Goal: Task Accomplishment & Management: Use online tool/utility

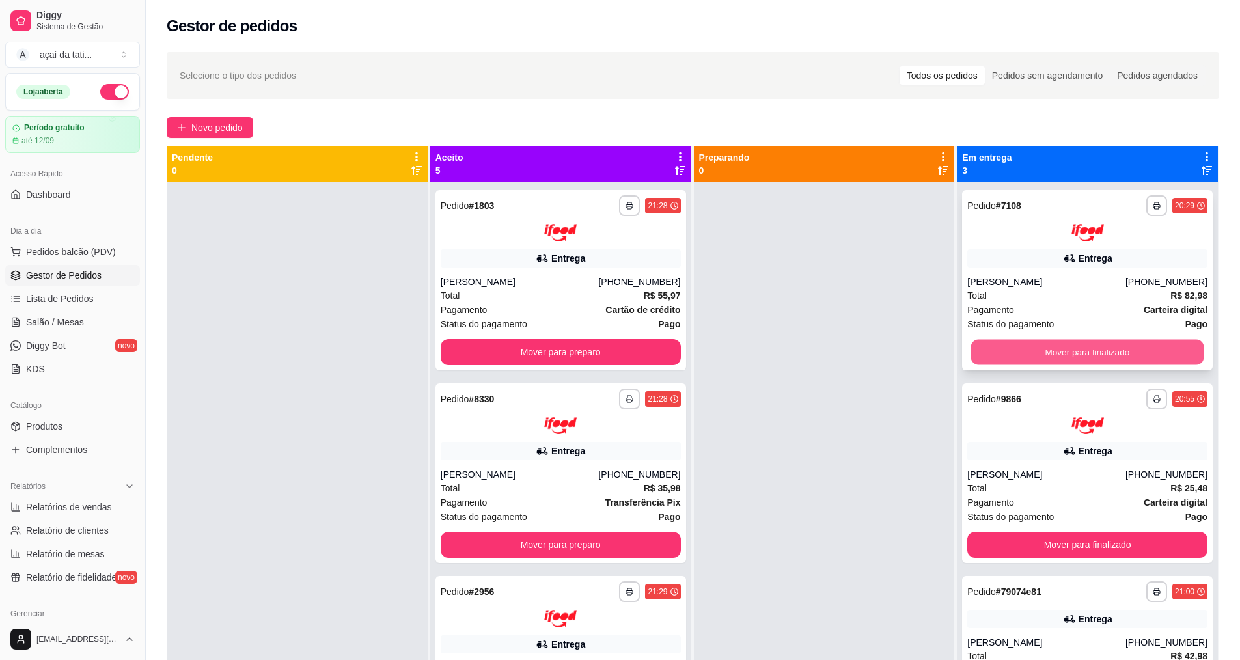
click at [1041, 362] on button "Mover para finalizado" at bounding box center [1087, 351] width 233 height 25
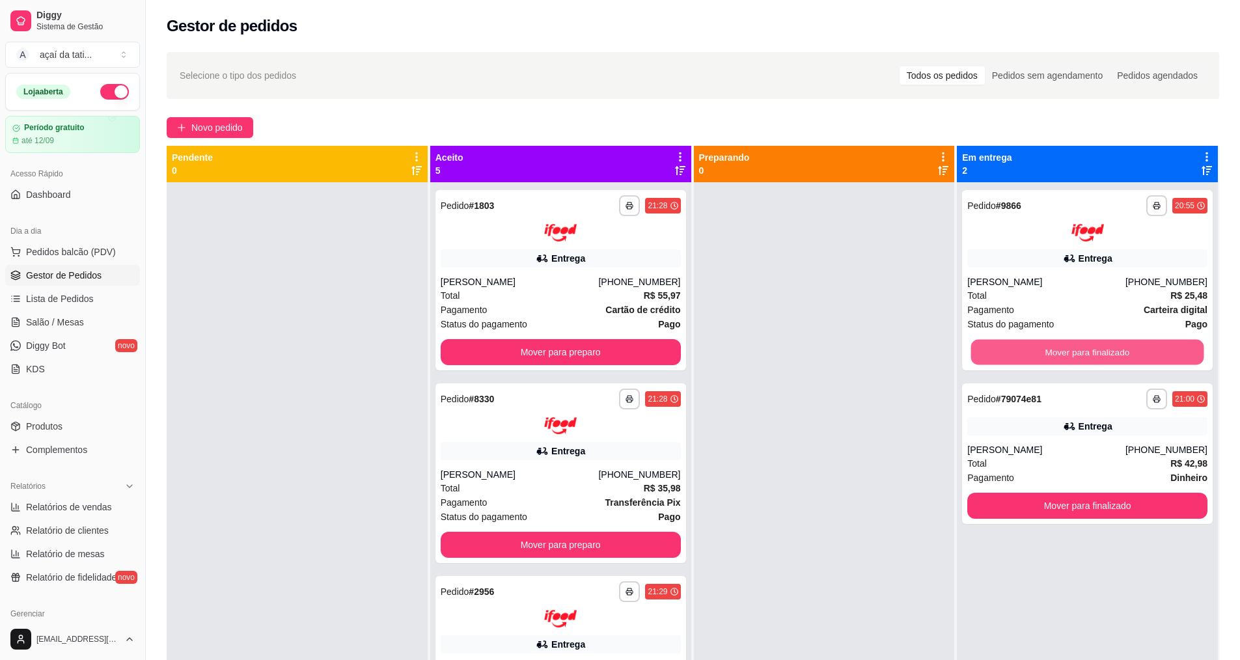
click at [1041, 362] on button "Mover para finalizado" at bounding box center [1087, 351] width 233 height 25
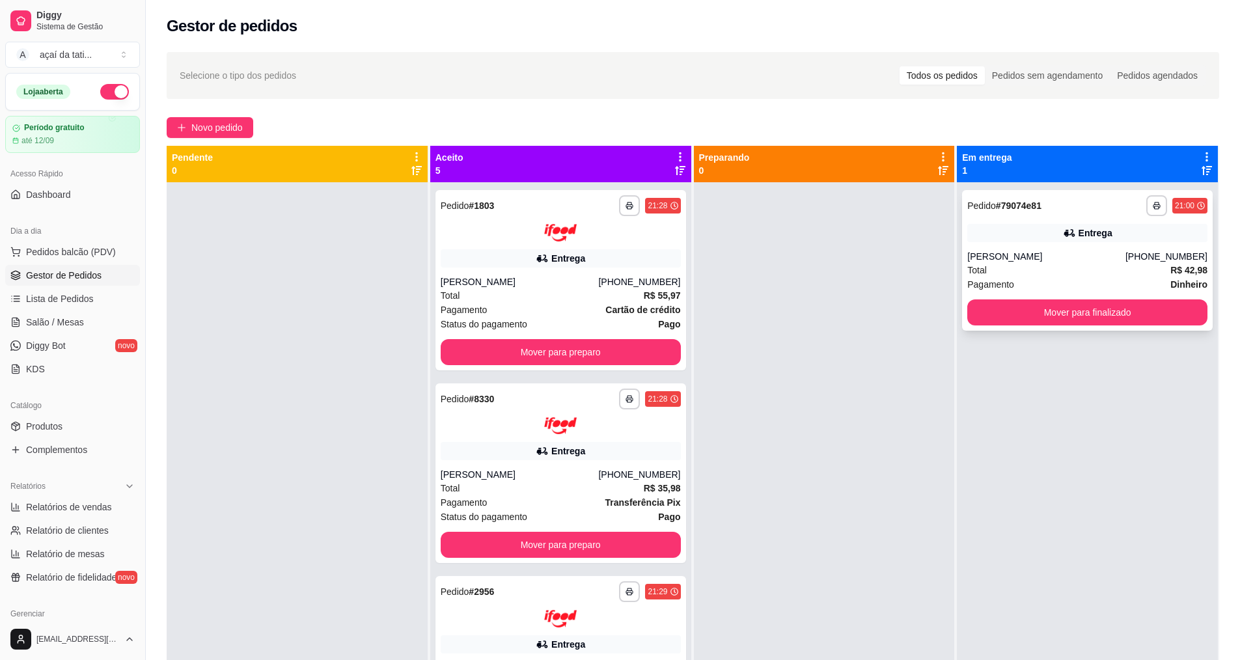
click at [1046, 328] on div "**********" at bounding box center [1087, 260] width 251 height 141
click at [996, 306] on button "Mover para finalizado" at bounding box center [1087, 312] width 240 height 26
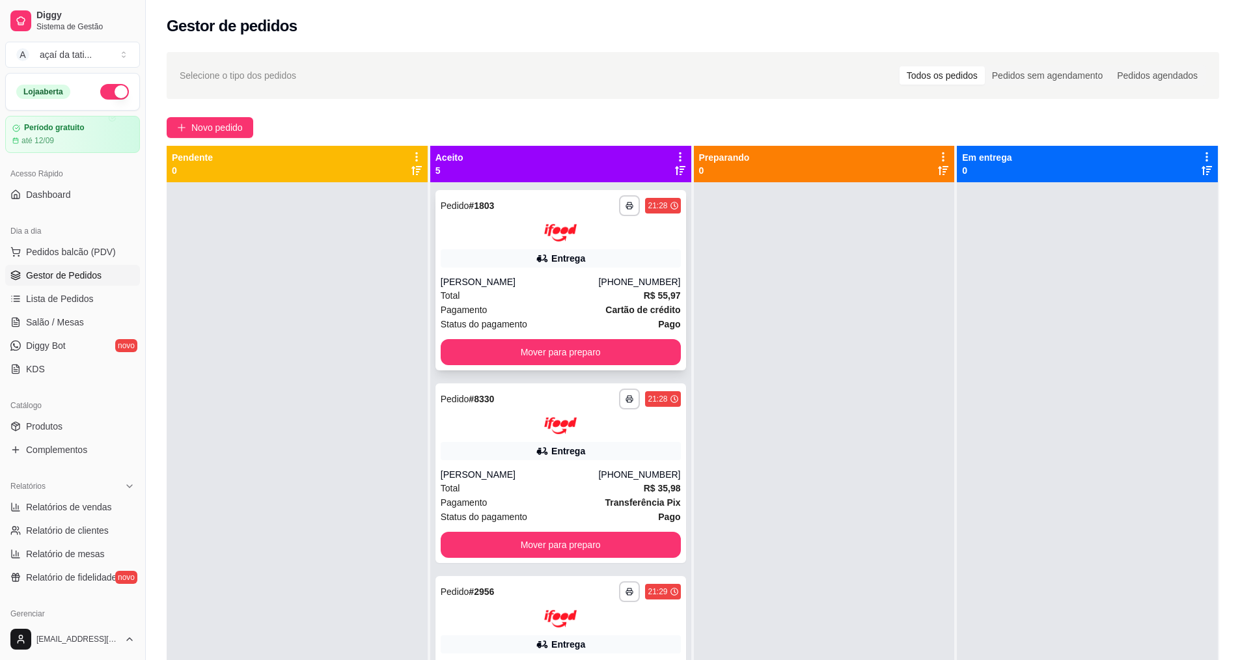
click at [571, 270] on div "**********" at bounding box center [560, 280] width 251 height 180
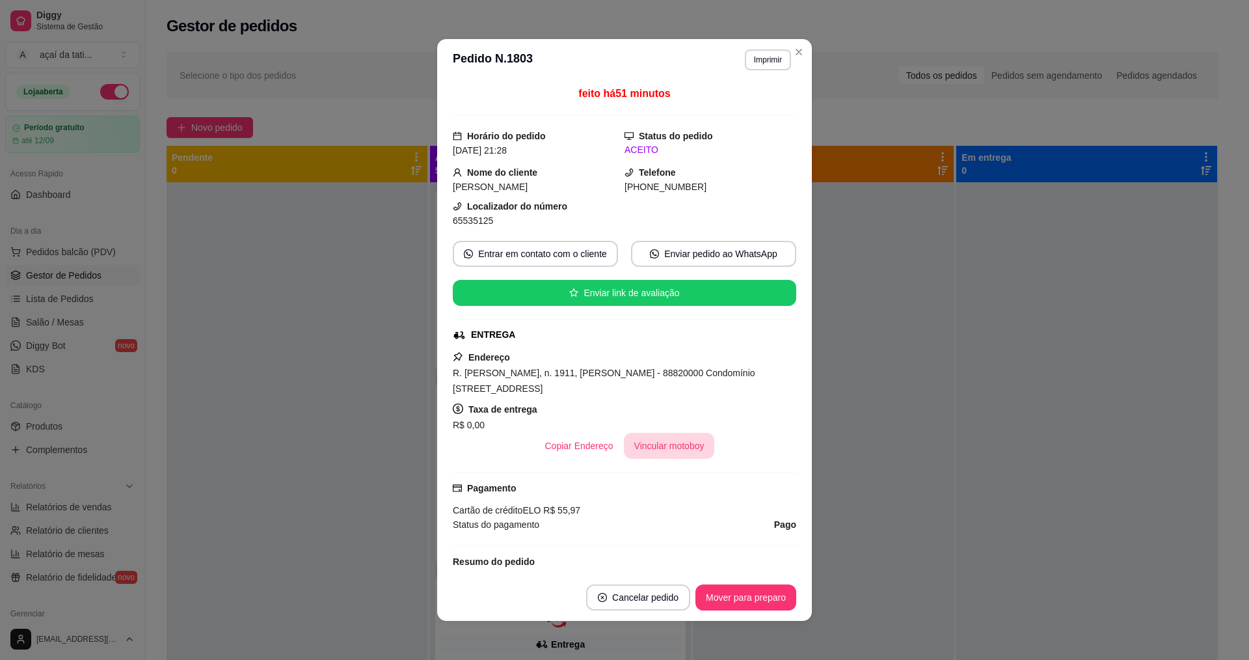
click at [659, 437] on button "Vincular motoboy" at bounding box center [669, 446] width 91 height 26
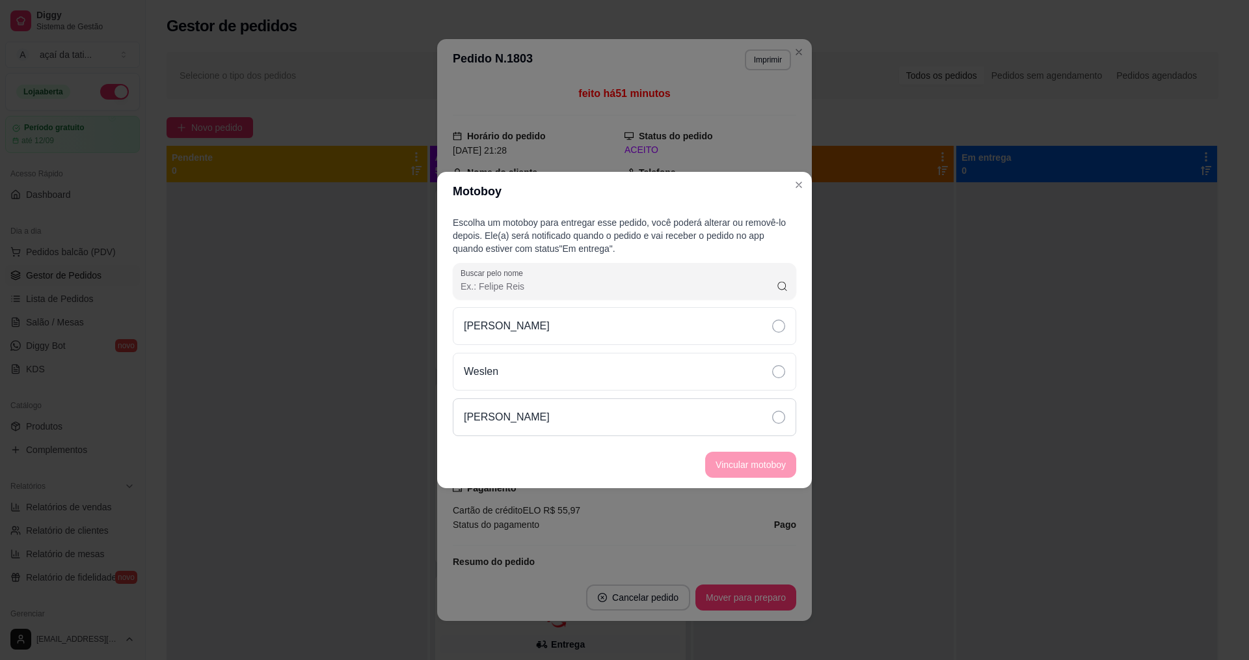
drag, startPoint x: 588, startPoint y: 416, endPoint x: 631, endPoint y: 430, distance: 45.3
click at [595, 417] on div "[PERSON_NAME]" at bounding box center [625, 417] width 344 height 38
click at [722, 465] on button "Vincular motoboy" at bounding box center [751, 464] width 88 height 25
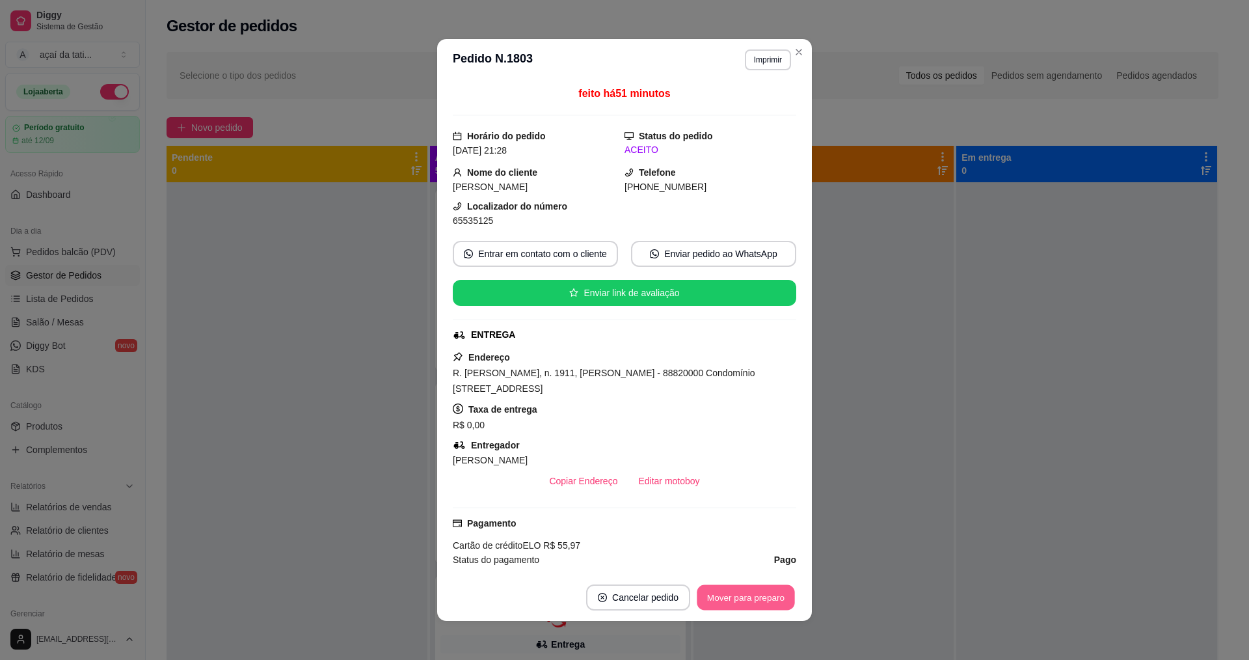
click at [714, 592] on button "Mover para preparo" at bounding box center [746, 597] width 98 height 25
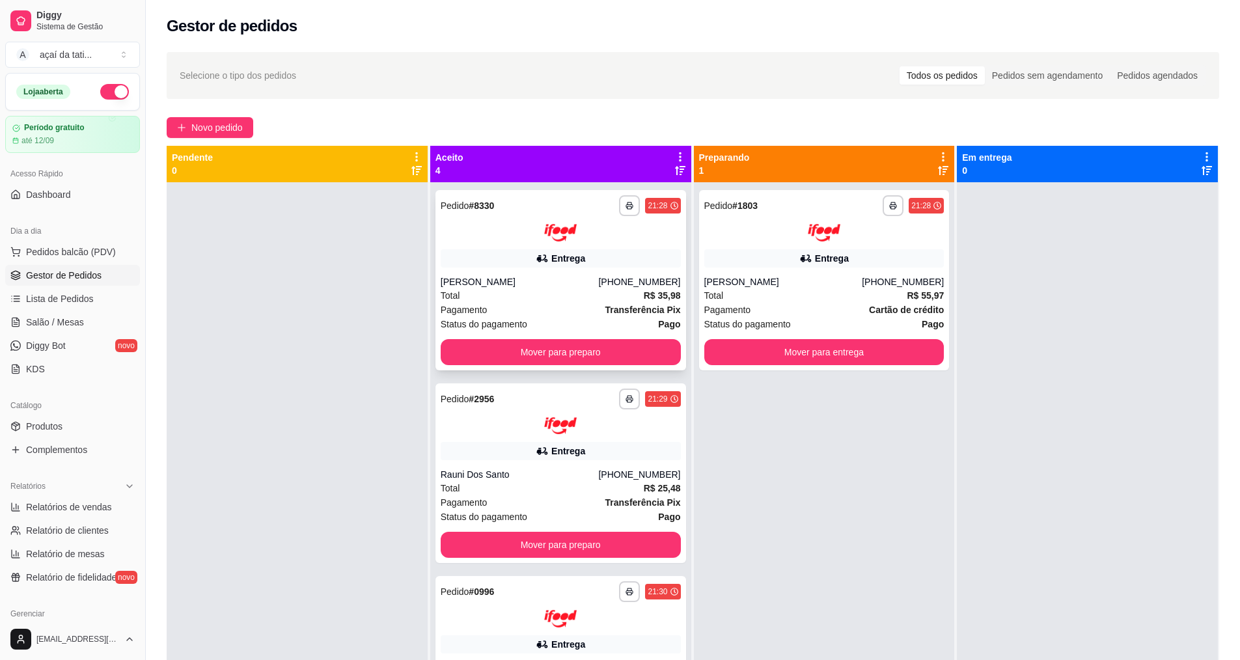
click at [562, 250] on div "Entrega" at bounding box center [560, 258] width 240 height 18
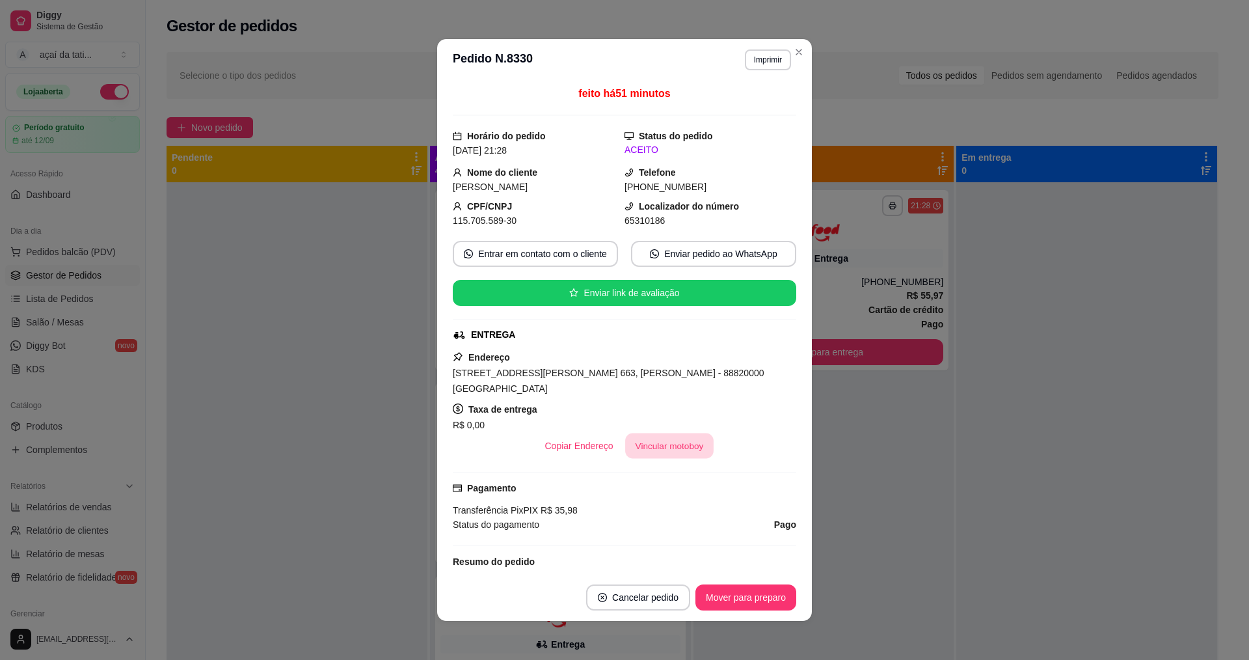
click at [687, 433] on button "Vincular motoboy" at bounding box center [669, 445] width 88 height 25
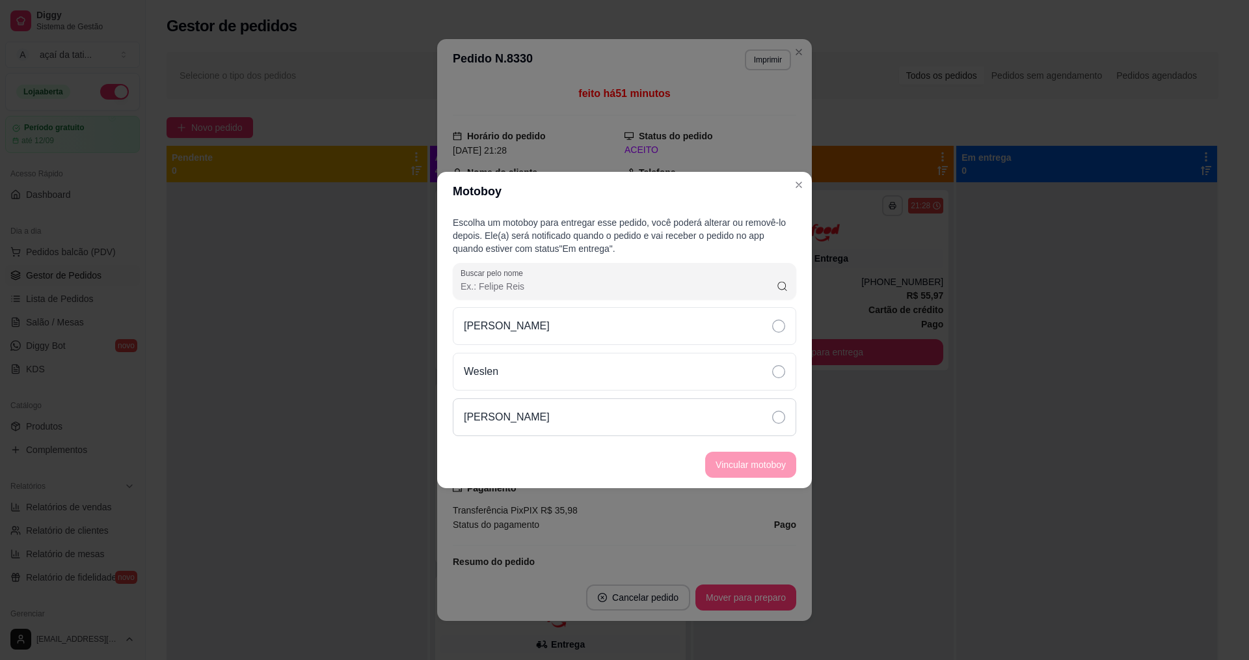
click at [678, 427] on div "[PERSON_NAME]" at bounding box center [625, 417] width 344 height 38
click at [709, 455] on button "Vincular motoboy" at bounding box center [751, 464] width 88 height 25
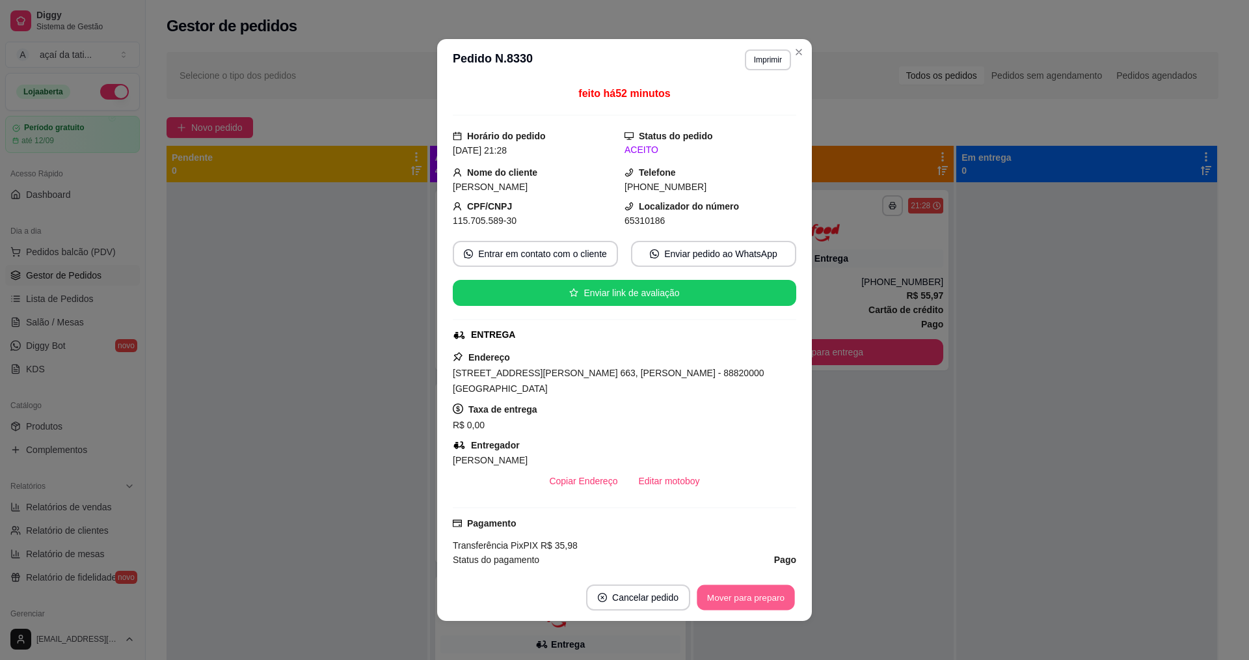
click at [746, 597] on button "Mover para preparo" at bounding box center [746, 597] width 98 height 25
click at [746, 597] on div "Mover para preparo" at bounding box center [746, 597] width 101 height 26
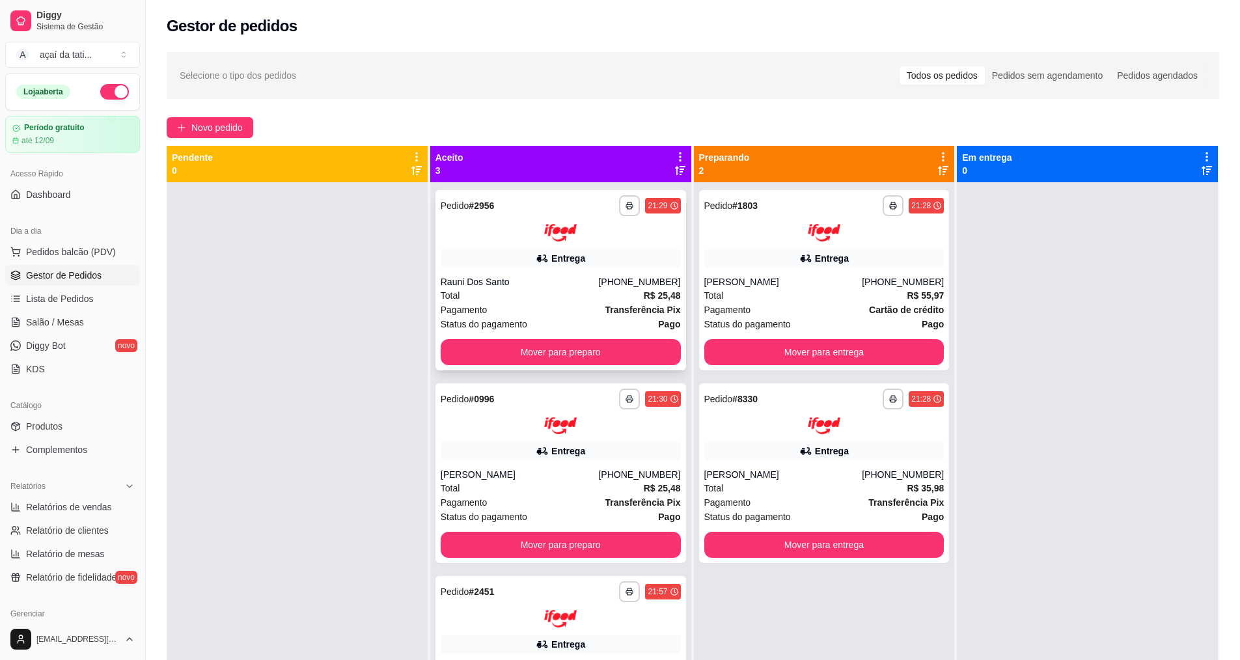
click at [508, 284] on div "Rauni Dos Santo" at bounding box center [519, 281] width 158 height 13
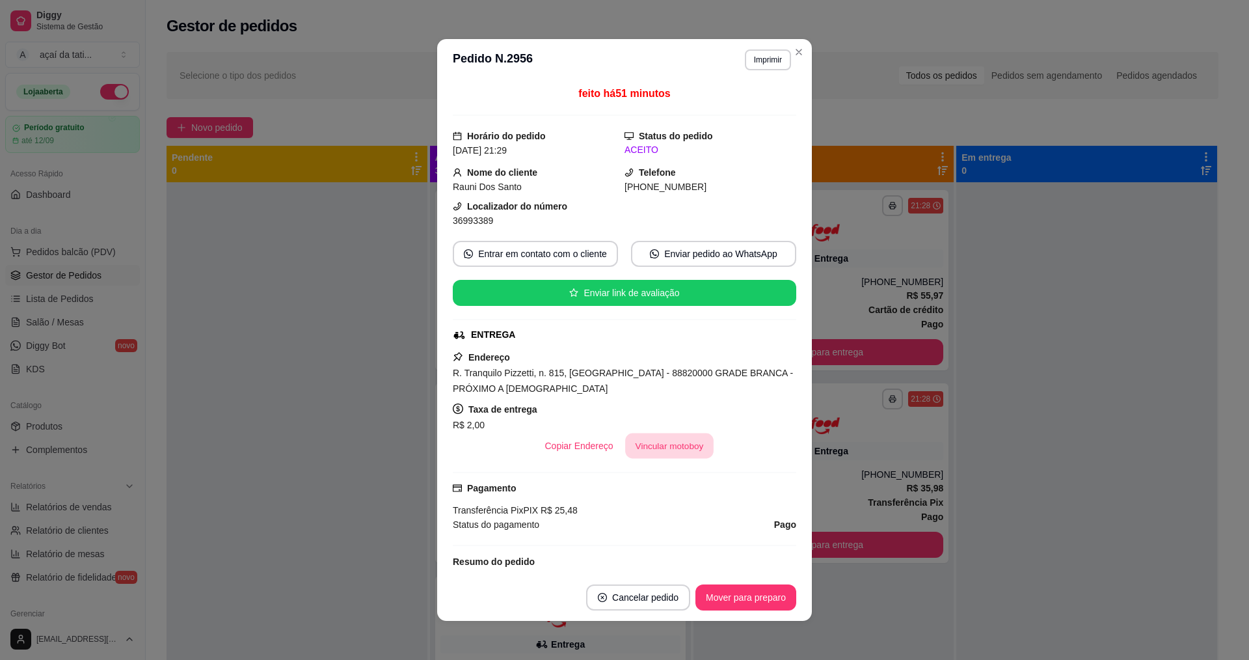
click at [658, 453] on button "Vincular motoboy" at bounding box center [669, 445] width 88 height 25
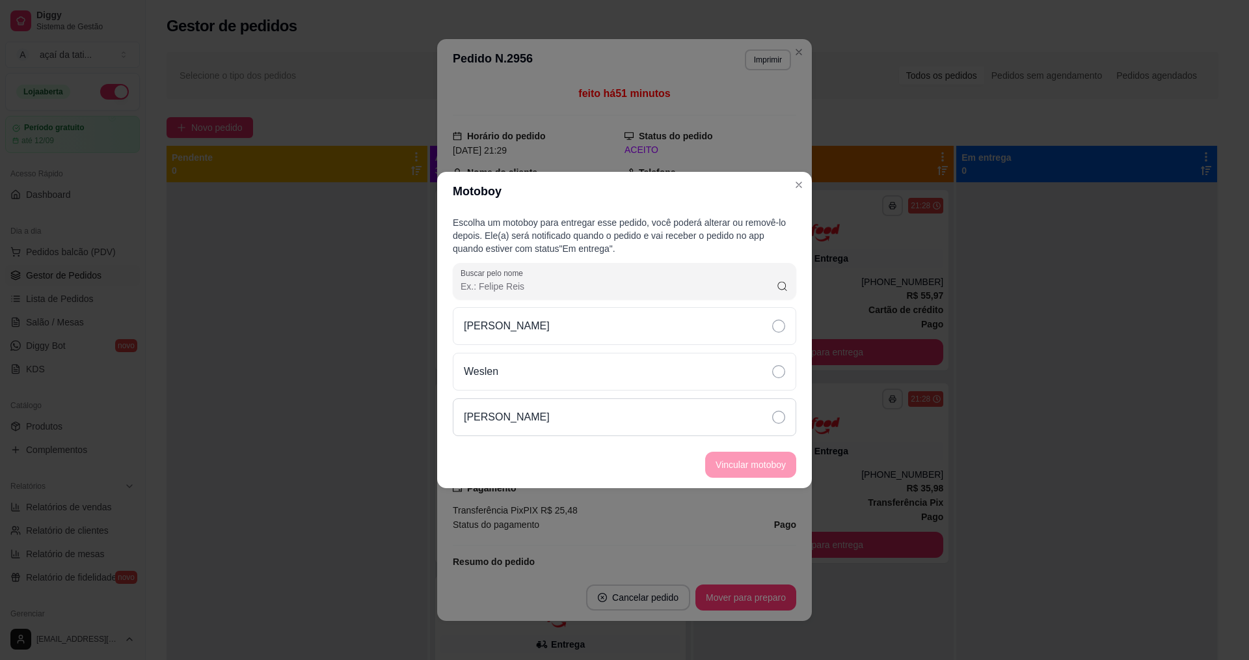
click at [645, 411] on div "[PERSON_NAME]" at bounding box center [625, 417] width 344 height 38
click at [744, 457] on button "Vincular motoboy" at bounding box center [751, 464] width 88 height 25
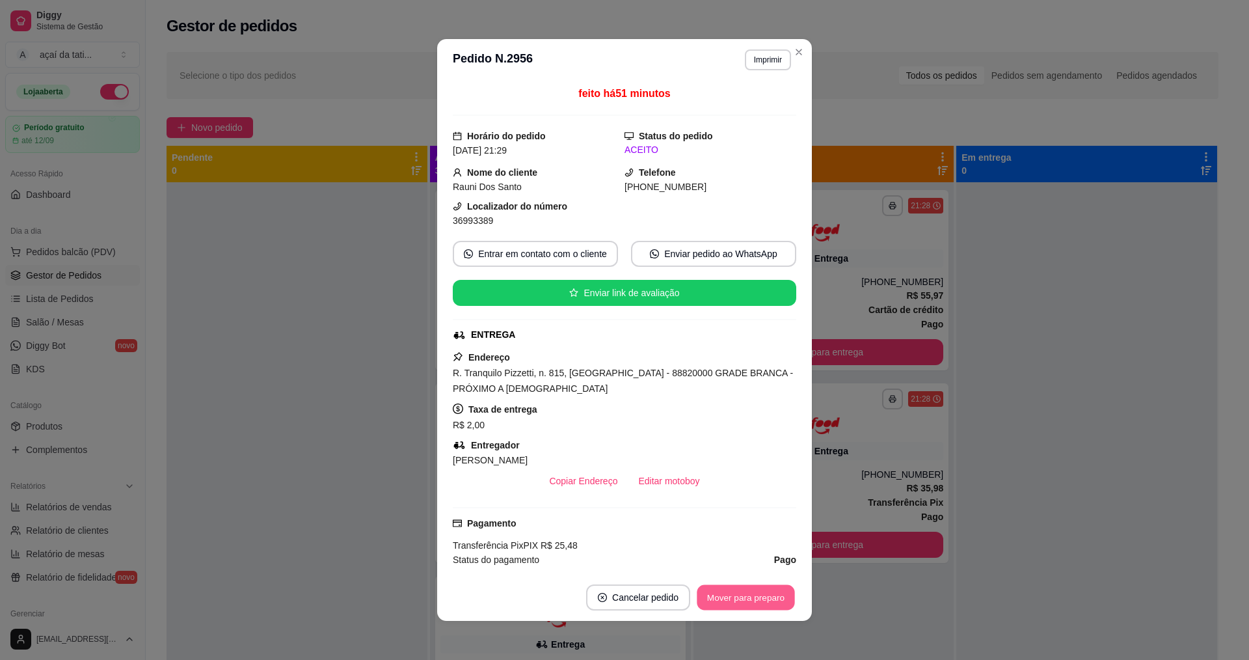
click at [755, 603] on button "Mover para preparo" at bounding box center [746, 597] width 98 height 25
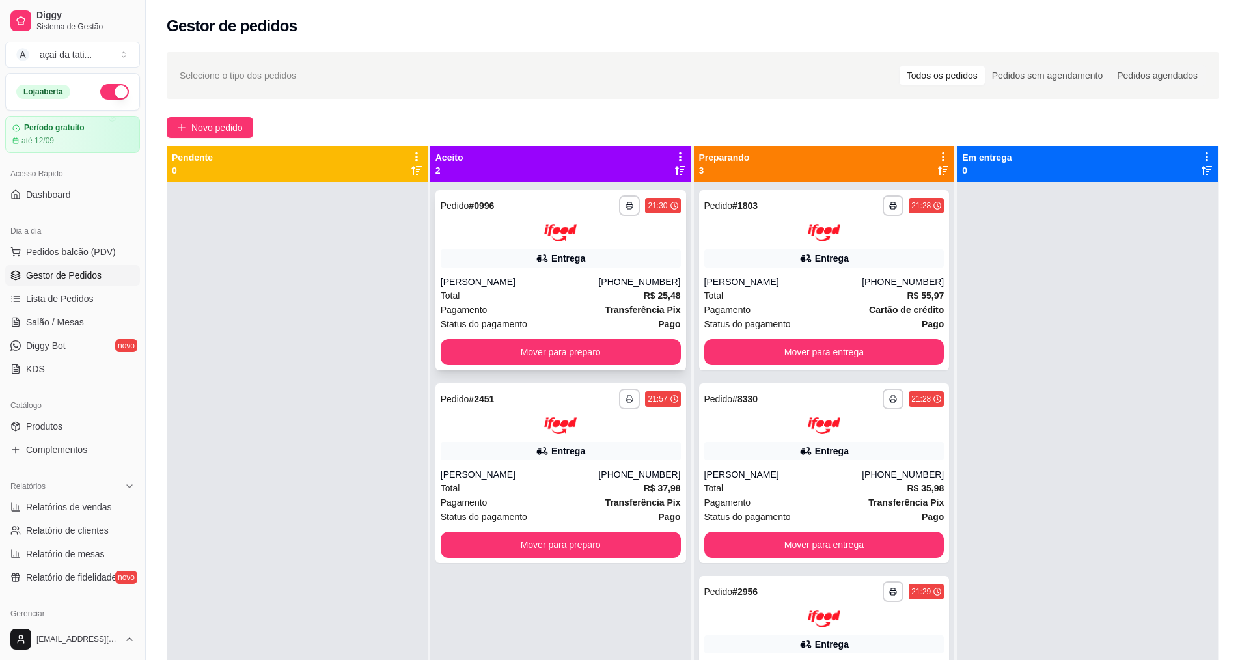
click at [599, 276] on div "[PERSON_NAME]" at bounding box center [519, 281] width 158 height 13
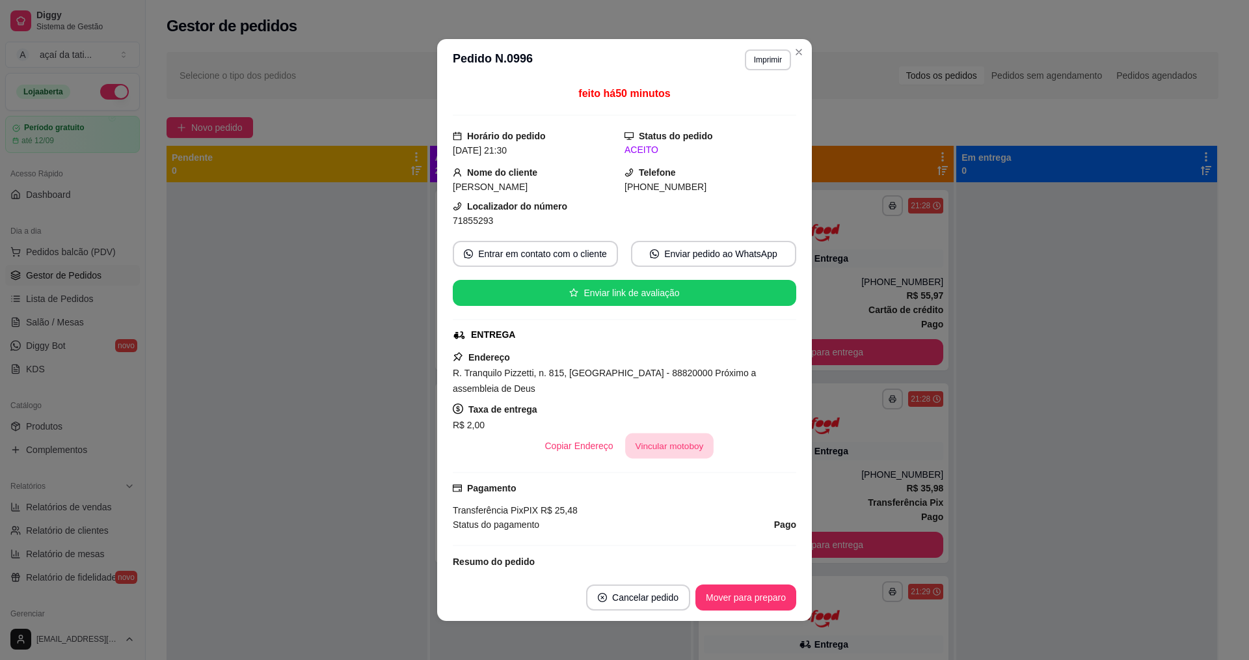
click at [664, 436] on button "Vincular motoboy" at bounding box center [669, 445] width 88 height 25
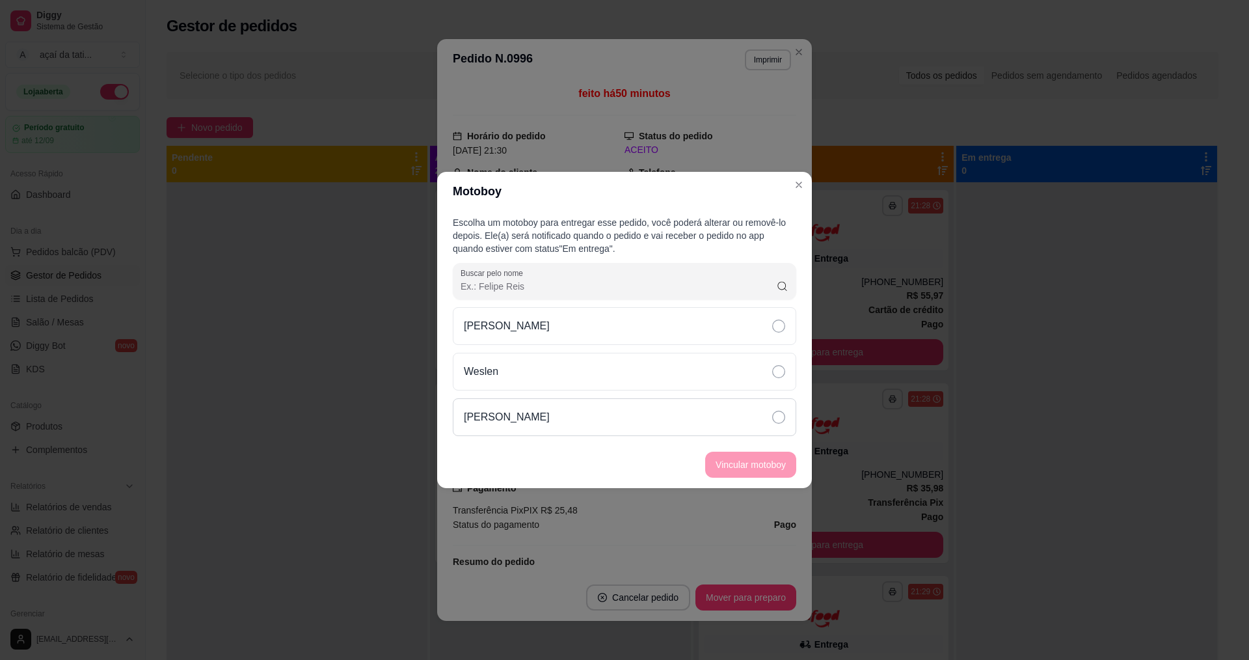
click at [589, 425] on div "[PERSON_NAME]" at bounding box center [625, 417] width 344 height 38
click at [751, 458] on button "Vincular motoboy" at bounding box center [751, 464] width 88 height 25
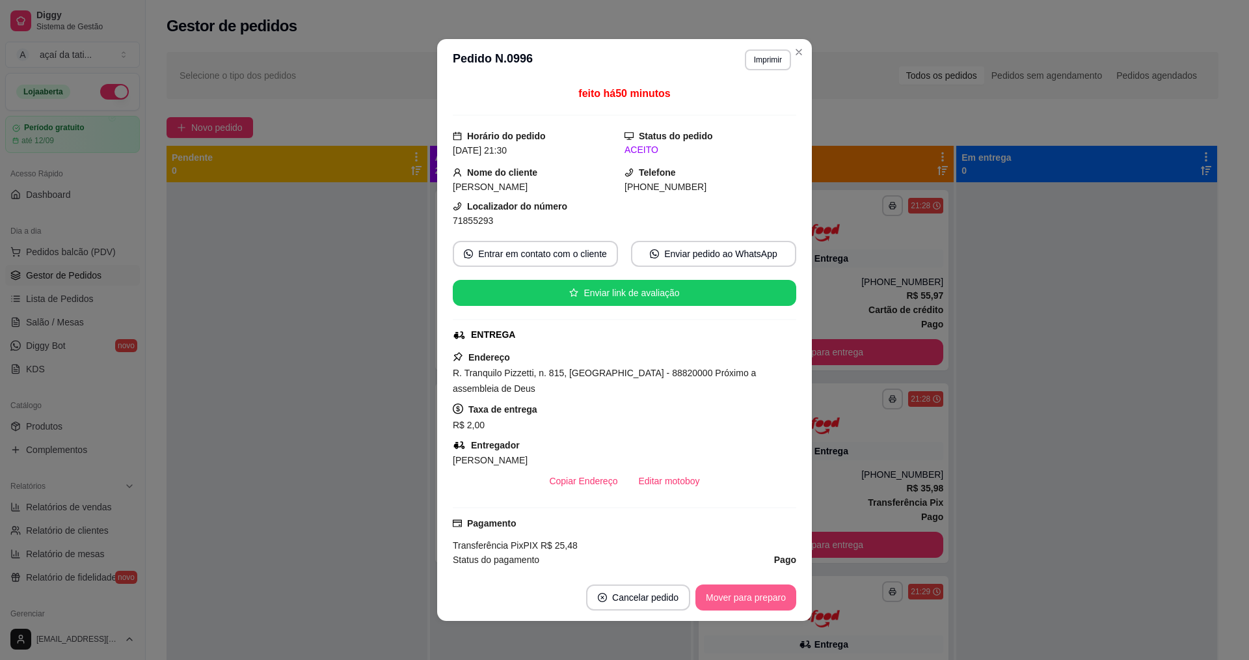
click at [763, 588] on button "Mover para preparo" at bounding box center [746, 597] width 101 height 26
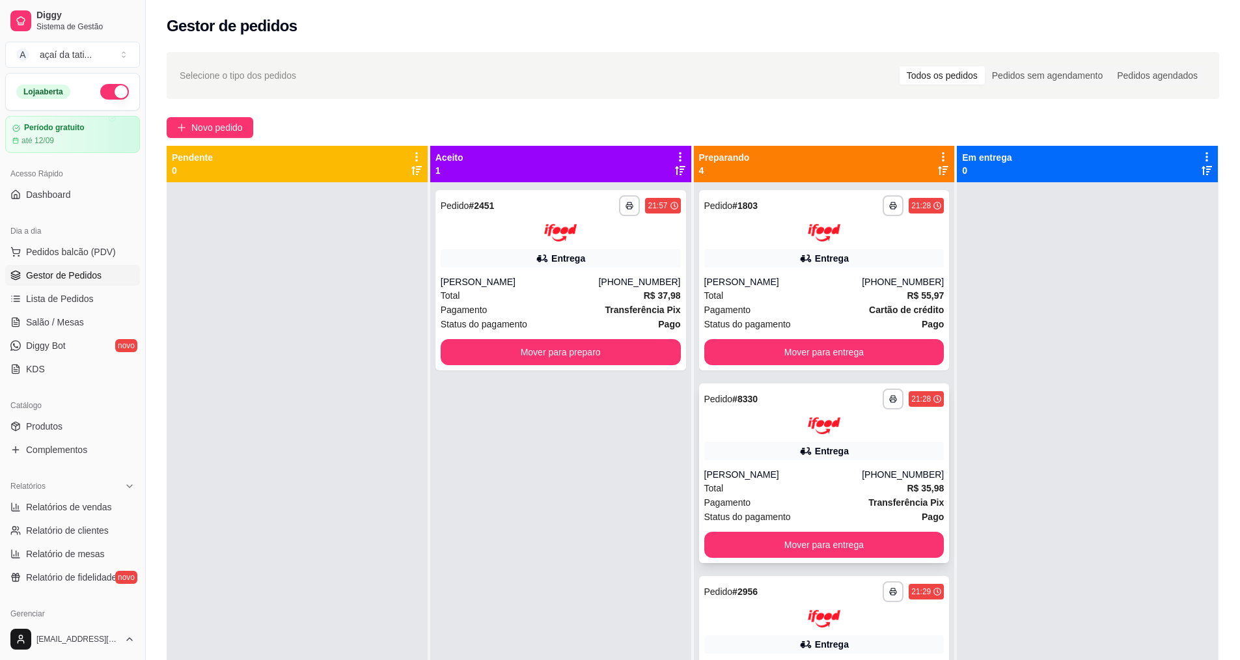
click at [807, 428] on img at bounding box center [823, 426] width 33 height 18
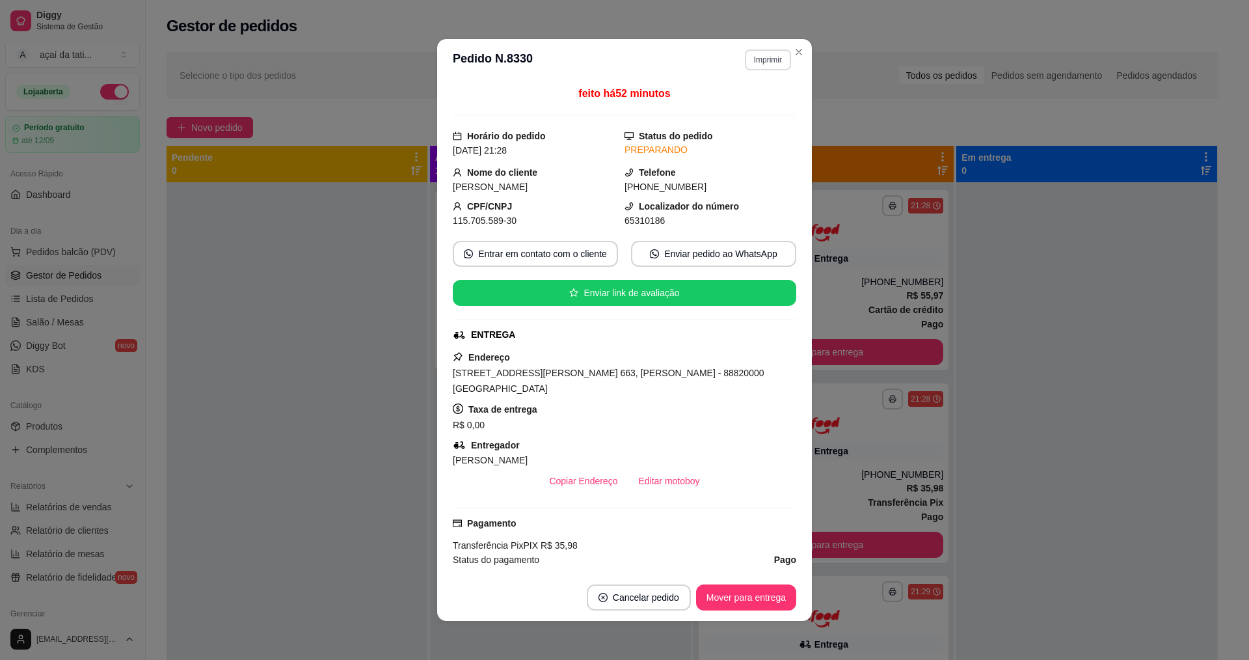
click at [755, 57] on button "Imprimir" at bounding box center [768, 59] width 46 height 21
click at [759, 107] on button "IMPRESSORA" at bounding box center [739, 105] width 91 height 20
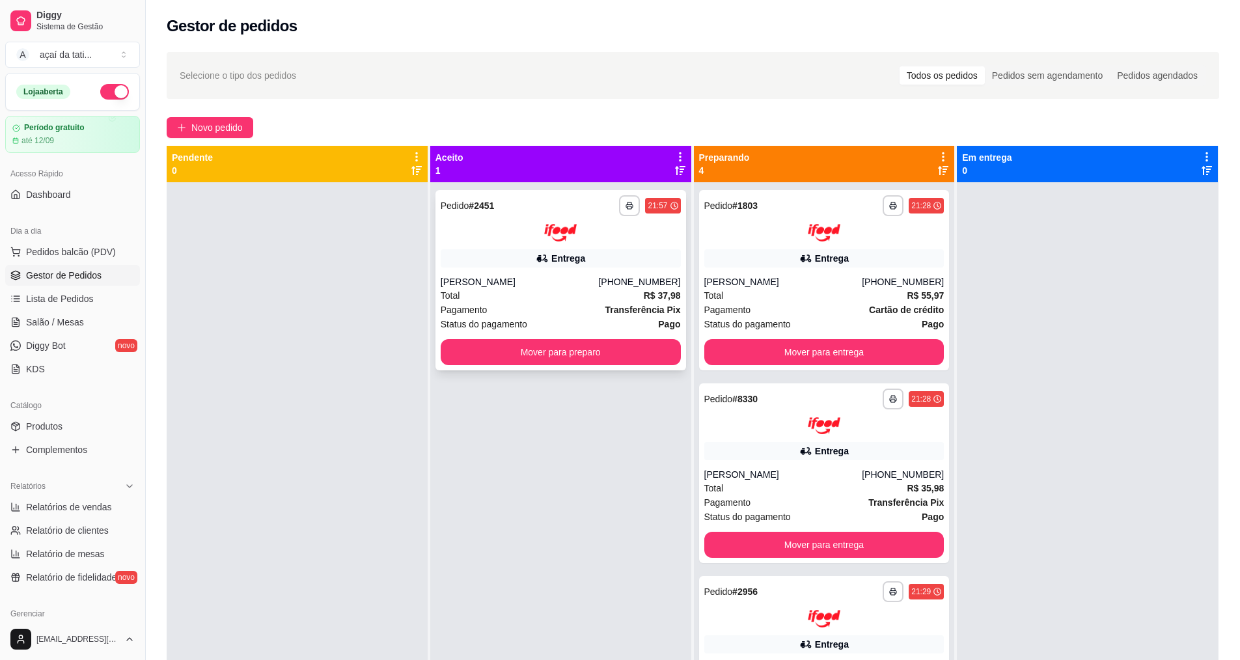
click at [517, 287] on div "[PERSON_NAME]" at bounding box center [519, 281] width 158 height 13
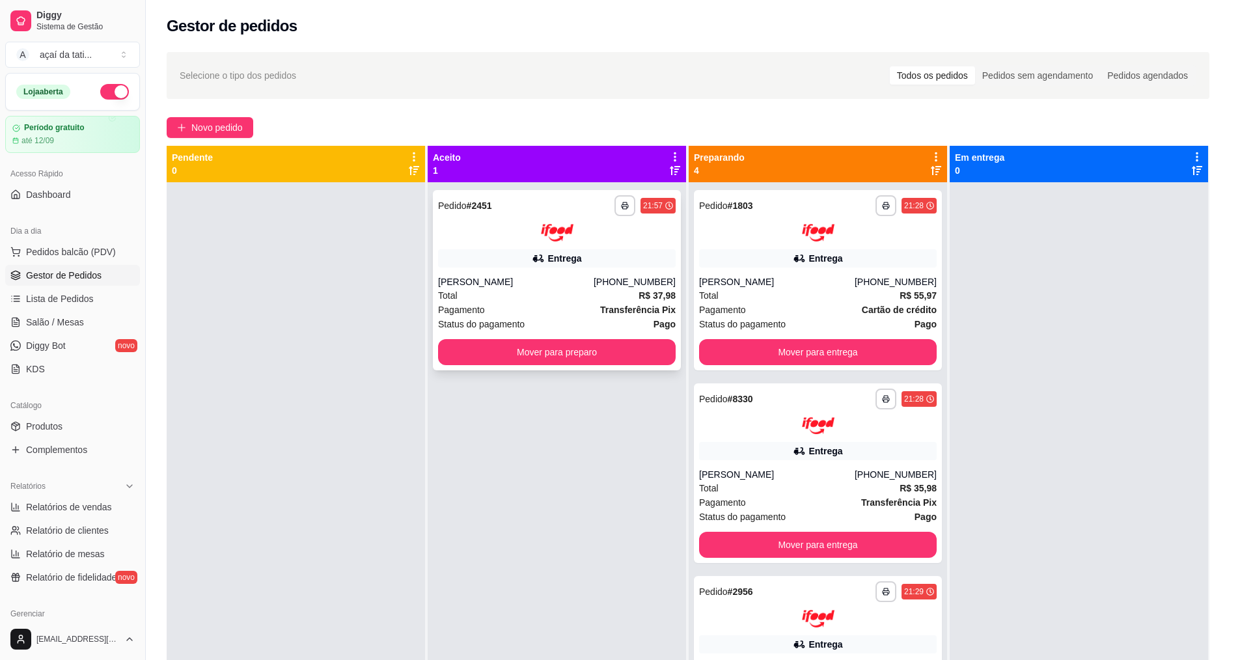
click at [517, 287] on button "Enviar link de avaliação" at bounding box center [619, 291] width 343 height 26
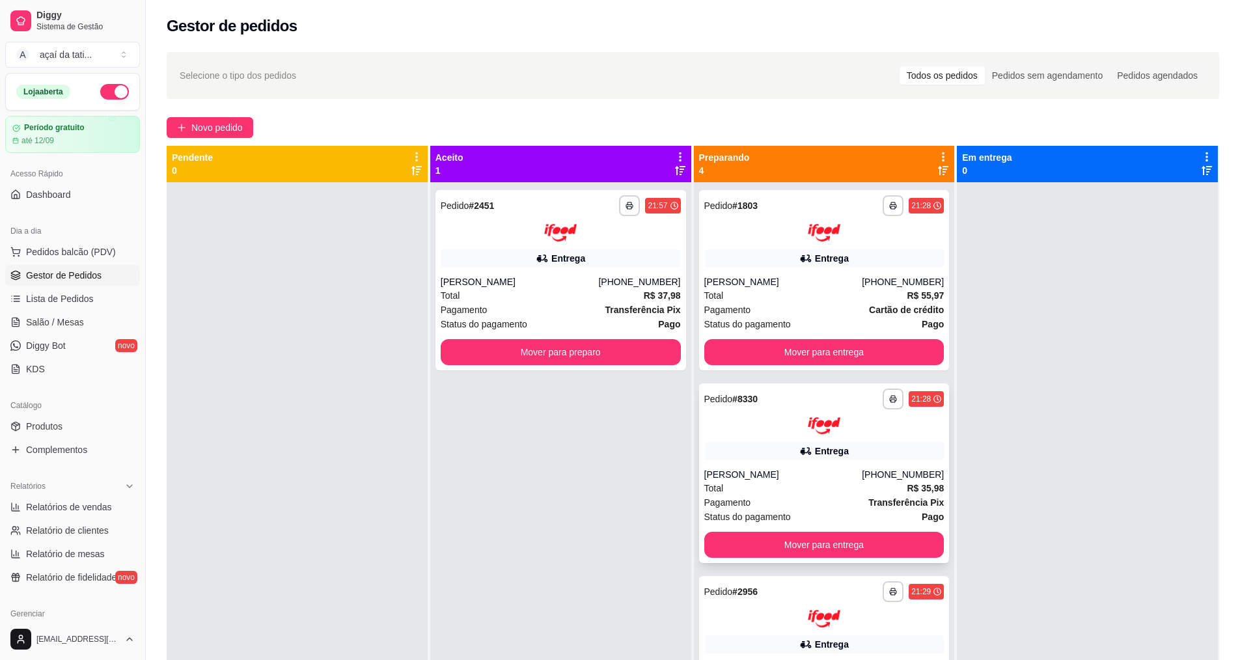
scroll to position [125, 0]
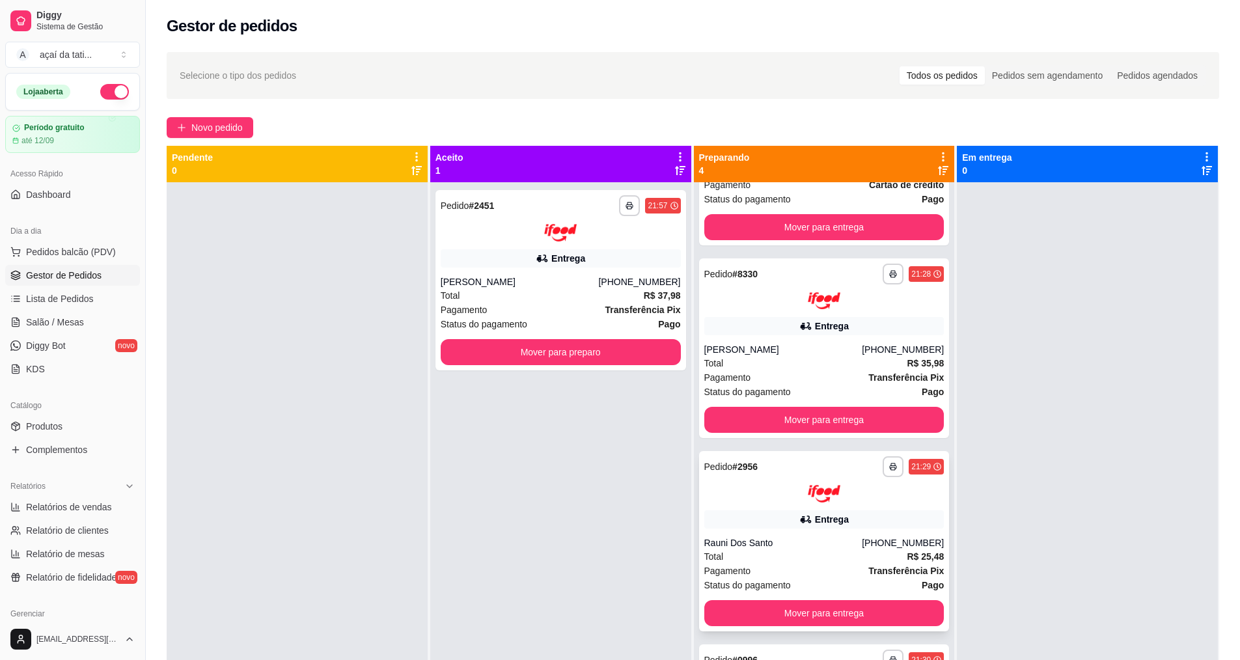
click at [748, 528] on div "**********" at bounding box center [824, 541] width 251 height 180
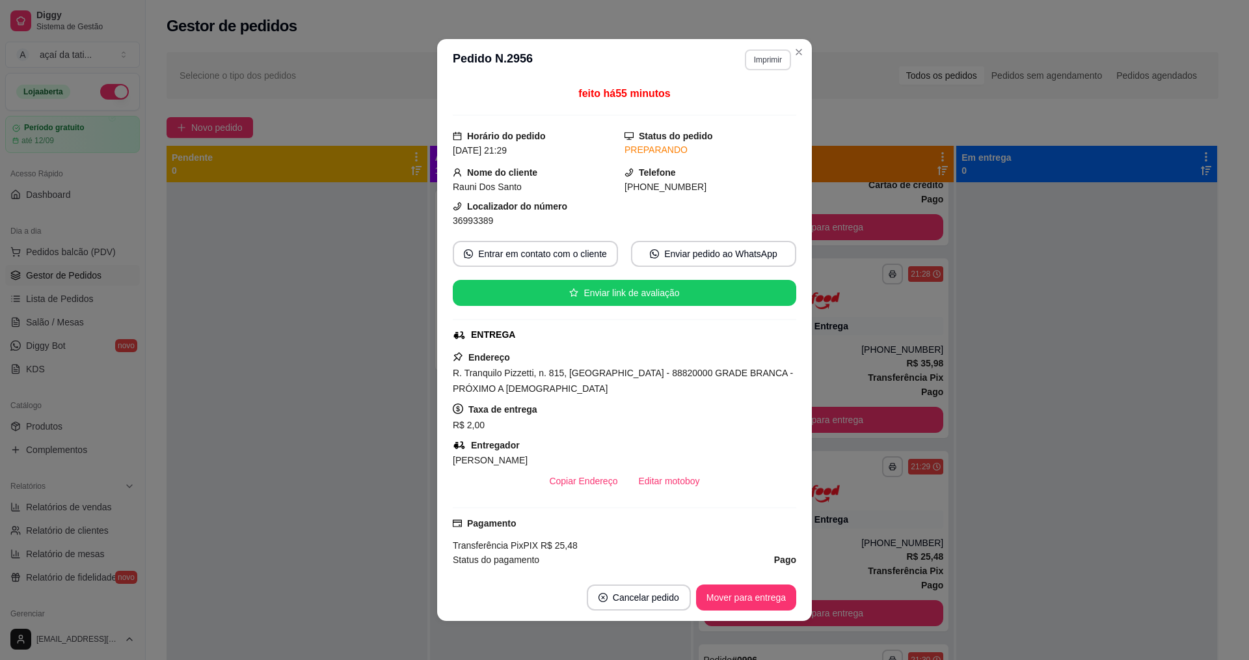
click at [766, 59] on button "Imprimir" at bounding box center [768, 59] width 46 height 21
click at [750, 104] on button "IMPRESSORA" at bounding box center [740, 105] width 94 height 21
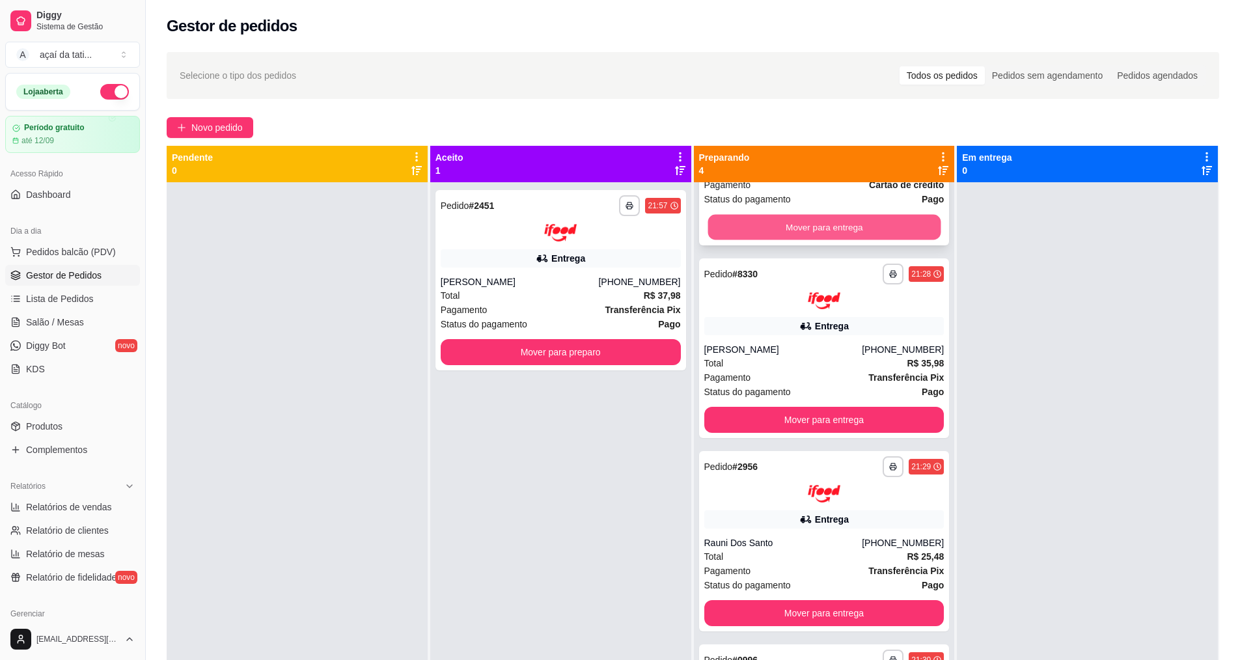
click at [824, 232] on button "Mover para entrega" at bounding box center [823, 226] width 233 height 25
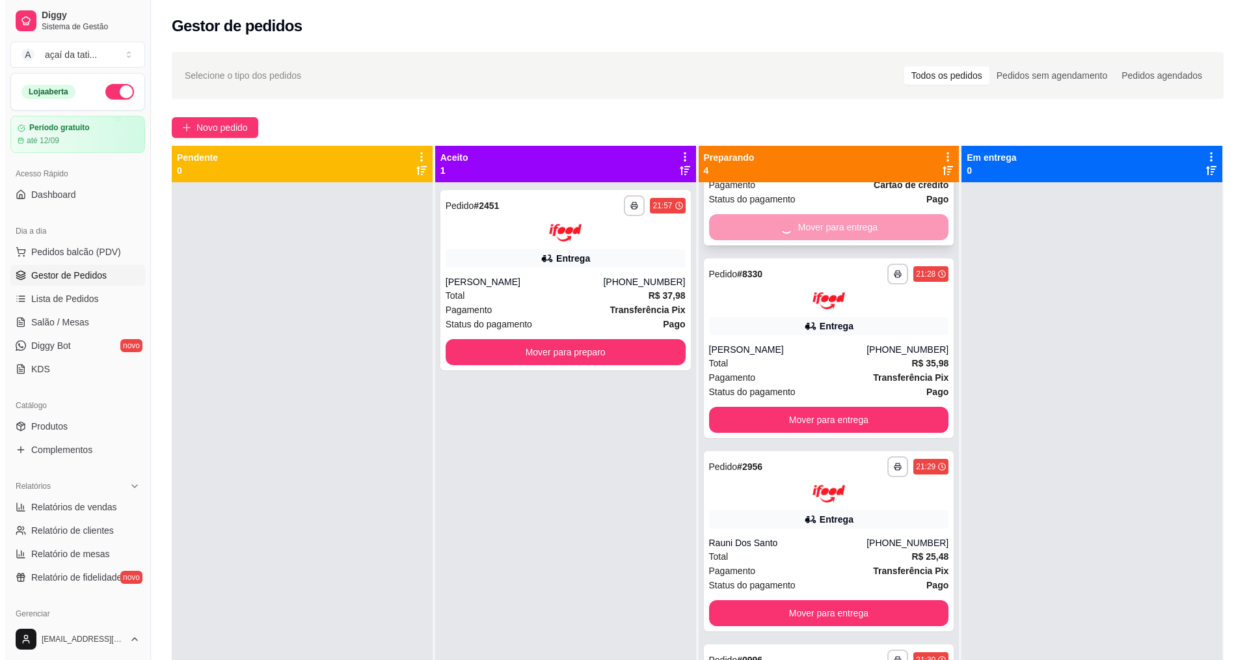
scroll to position [0, 0]
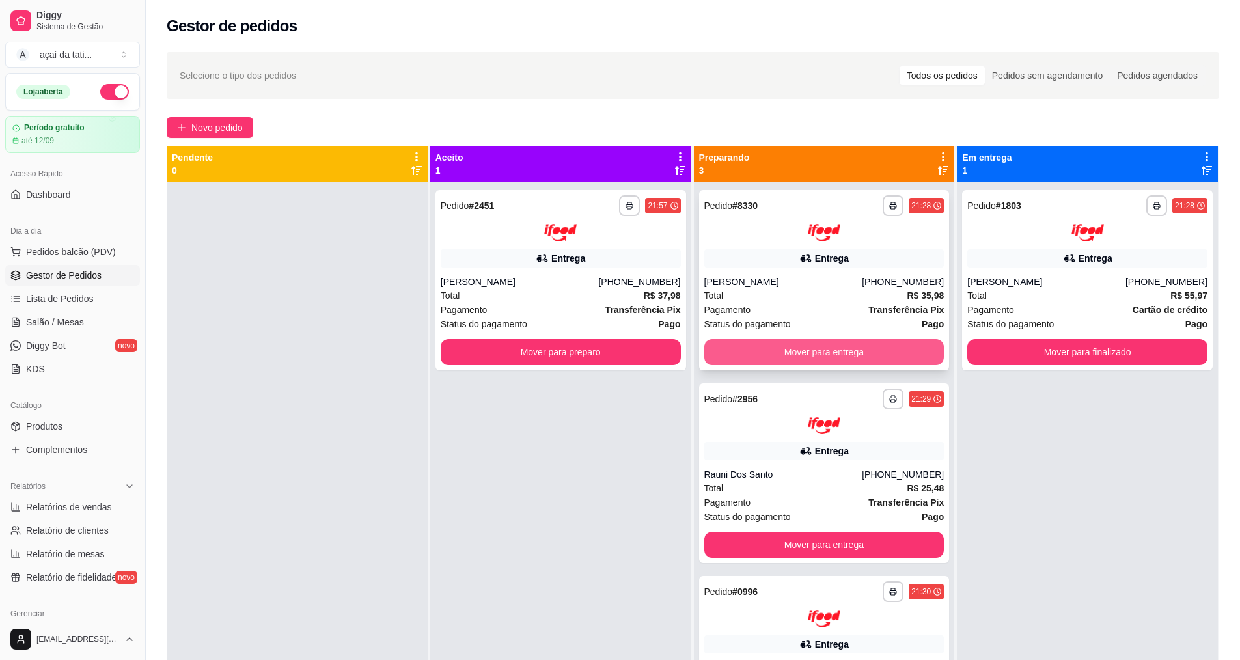
click at [847, 357] on button "Mover para entrega" at bounding box center [824, 352] width 240 height 26
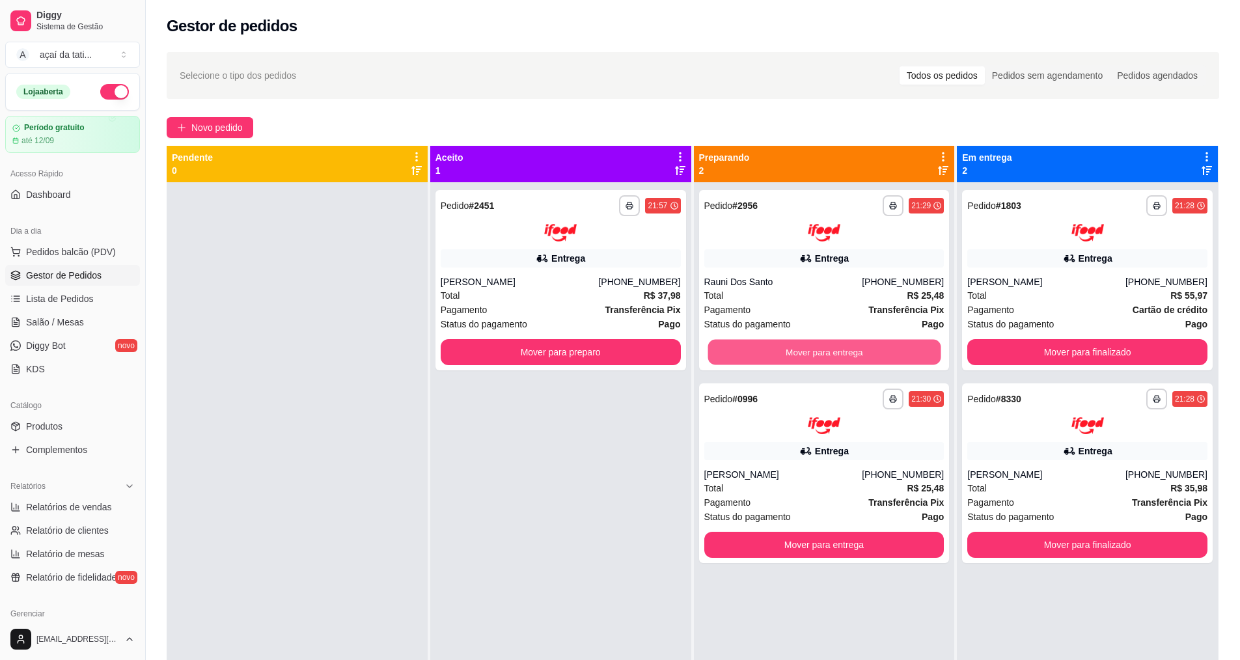
click at [847, 357] on button "Mover para entrega" at bounding box center [823, 351] width 233 height 25
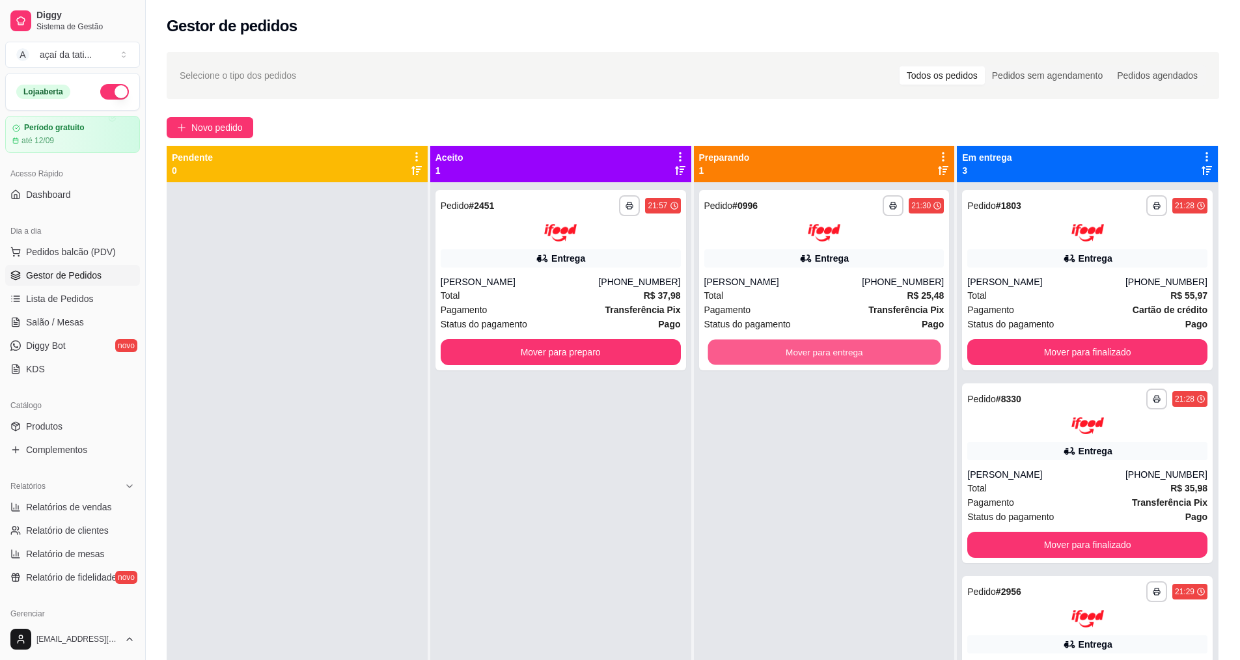
click at [847, 357] on button "Mover para entrega" at bounding box center [823, 351] width 233 height 25
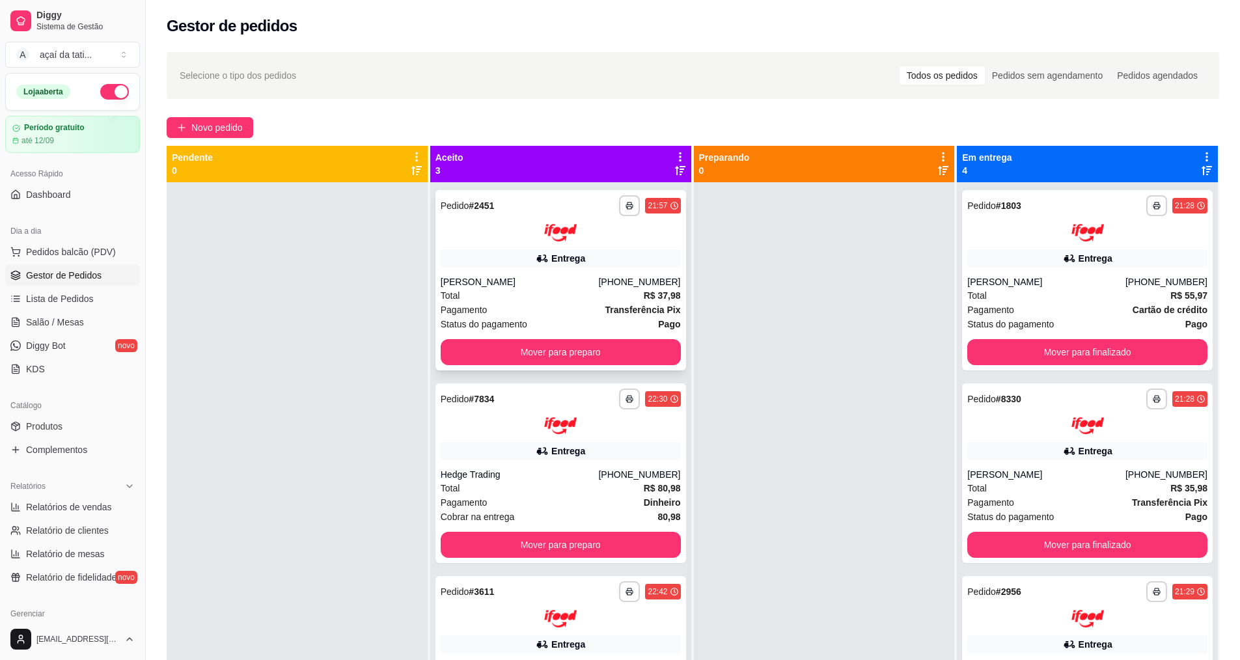
click at [467, 256] on div "Entrega" at bounding box center [560, 258] width 240 height 18
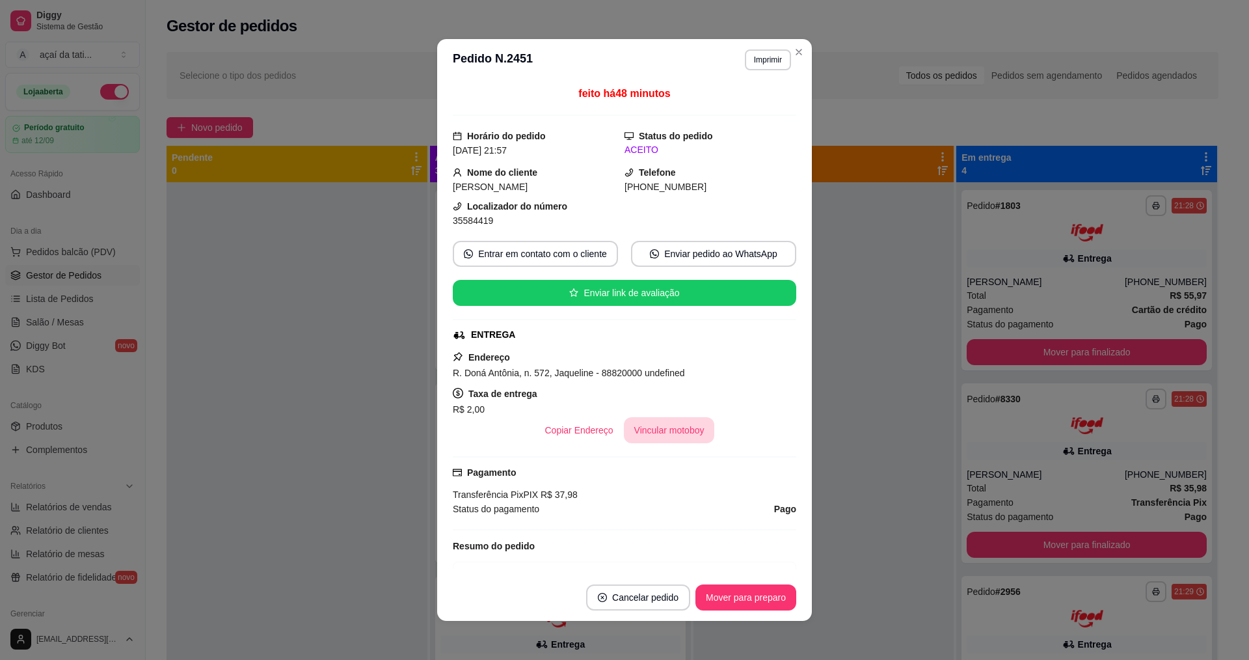
click at [655, 438] on button "Vincular motoboy" at bounding box center [669, 430] width 91 height 26
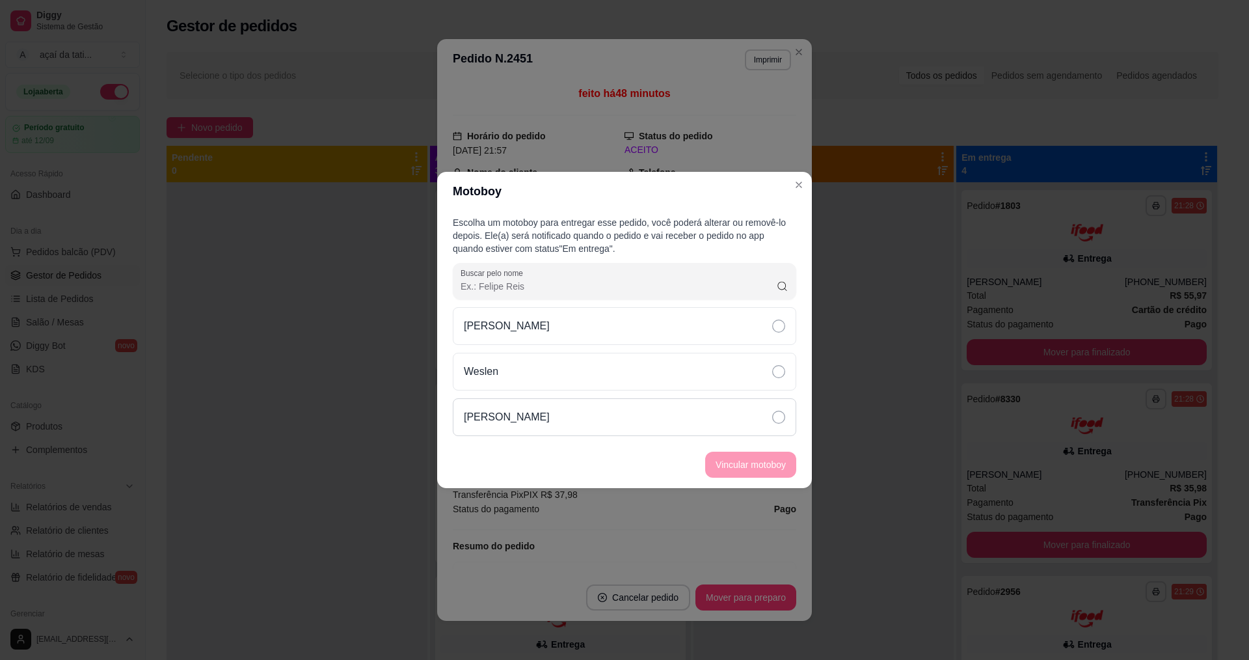
click at [657, 416] on div "[PERSON_NAME]" at bounding box center [625, 417] width 344 height 38
click at [726, 461] on button "Vincular motoboy" at bounding box center [751, 464] width 88 height 25
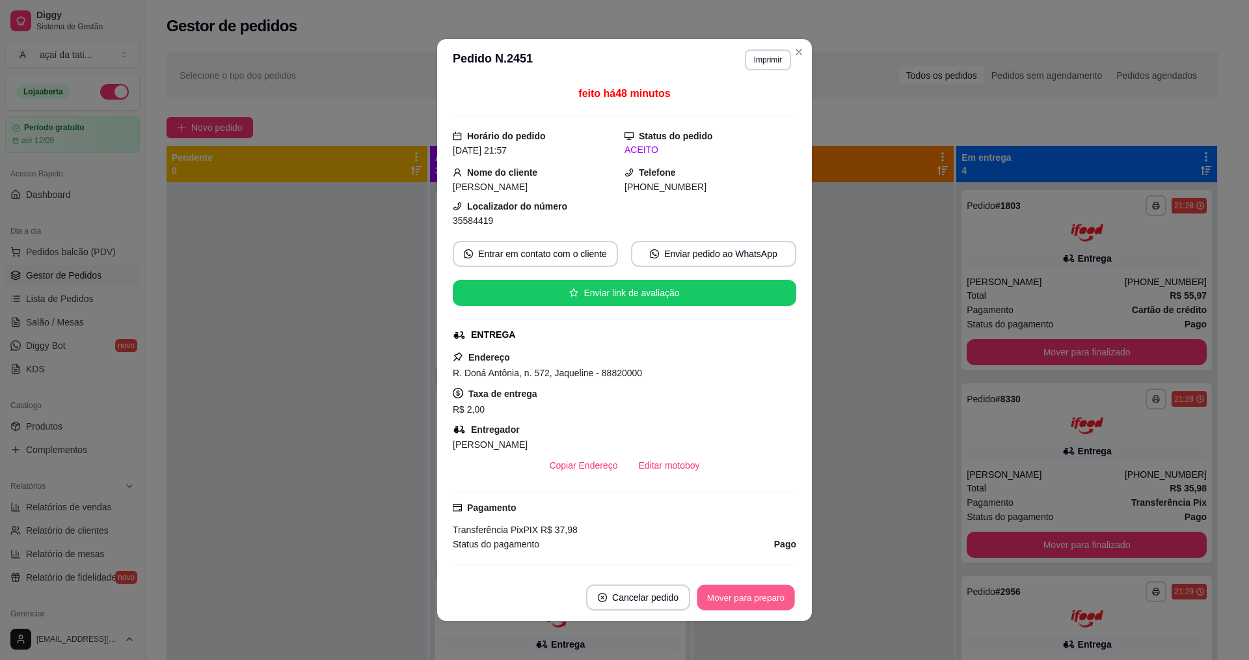
click at [755, 596] on button "Mover para preparo" at bounding box center [746, 597] width 98 height 25
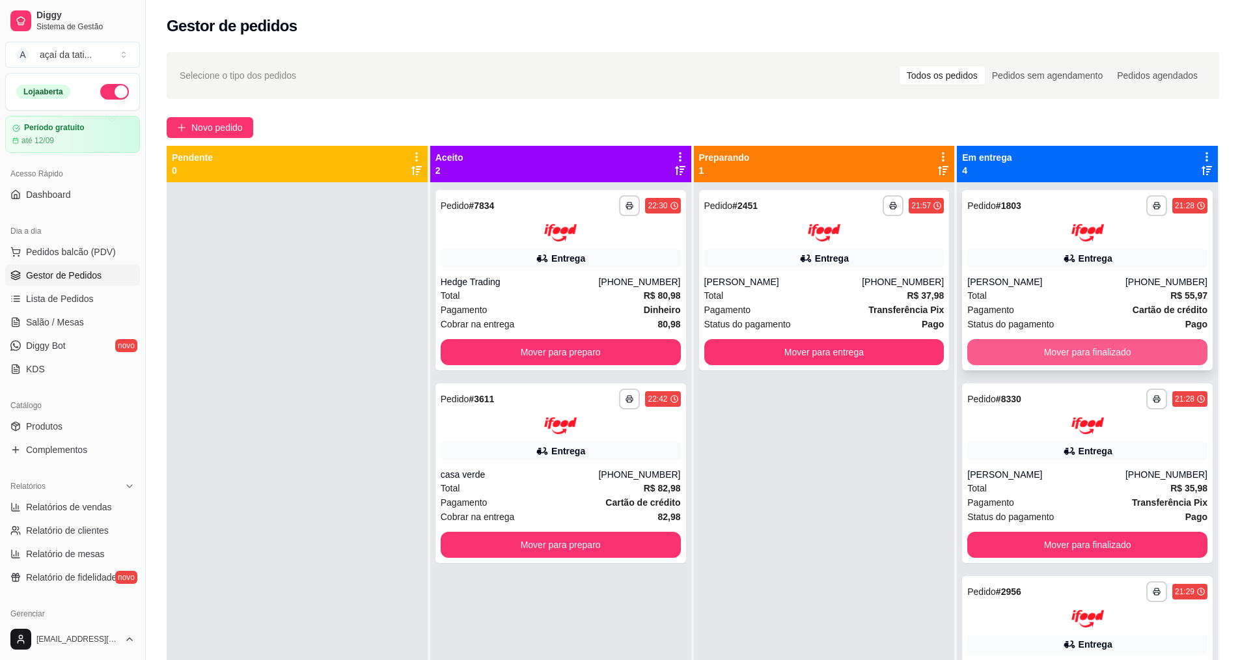
click at [1050, 364] on button "Mover para finalizado" at bounding box center [1087, 352] width 240 height 26
click at [1052, 359] on button "Mover para finalizado" at bounding box center [1087, 351] width 233 height 25
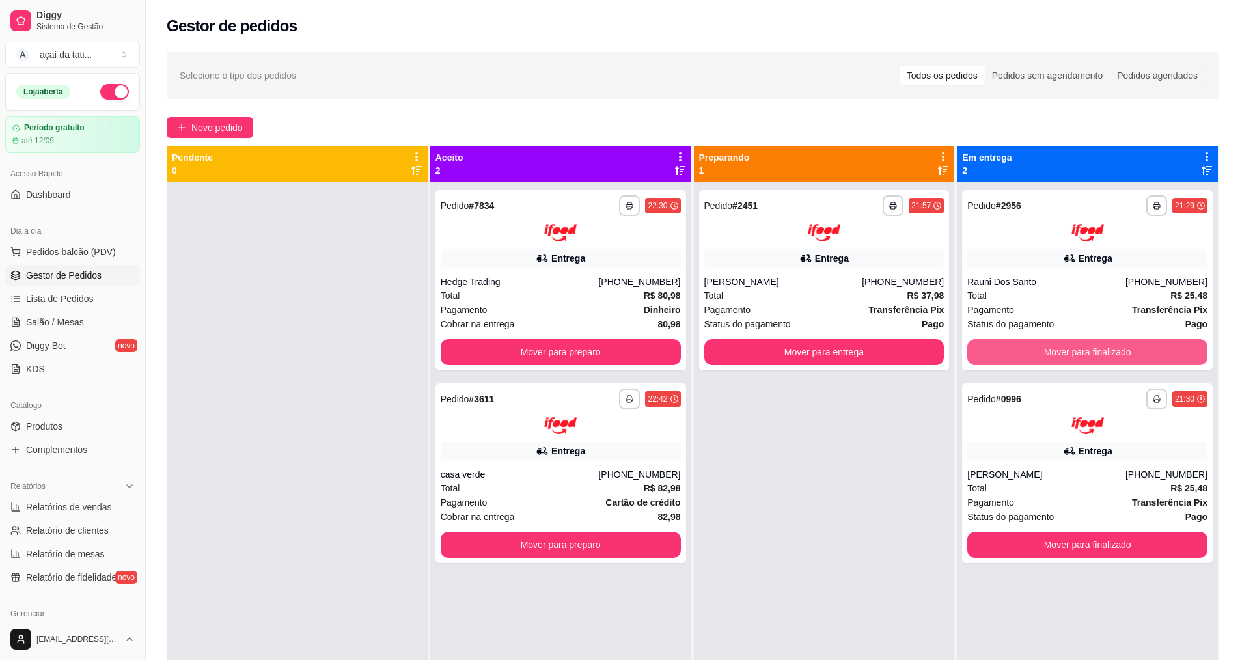
click at [1052, 359] on button "Mover para finalizado" at bounding box center [1087, 352] width 240 height 26
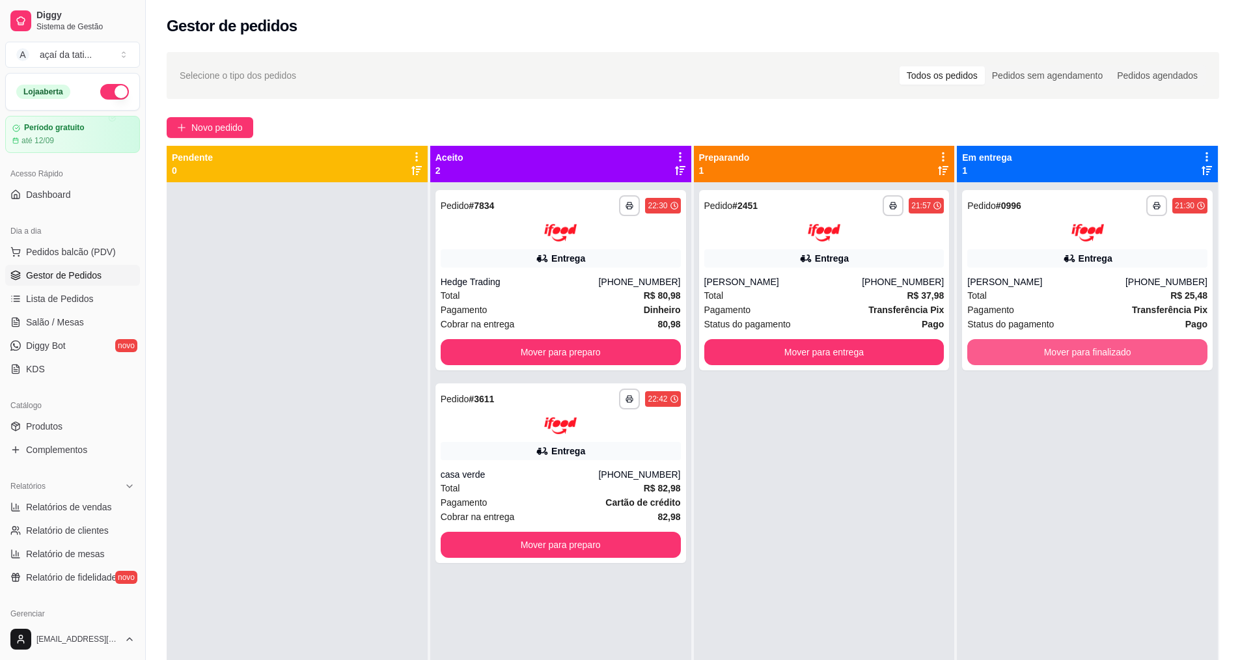
click at [1052, 359] on button "Mover para finalizado" at bounding box center [1087, 352] width 240 height 26
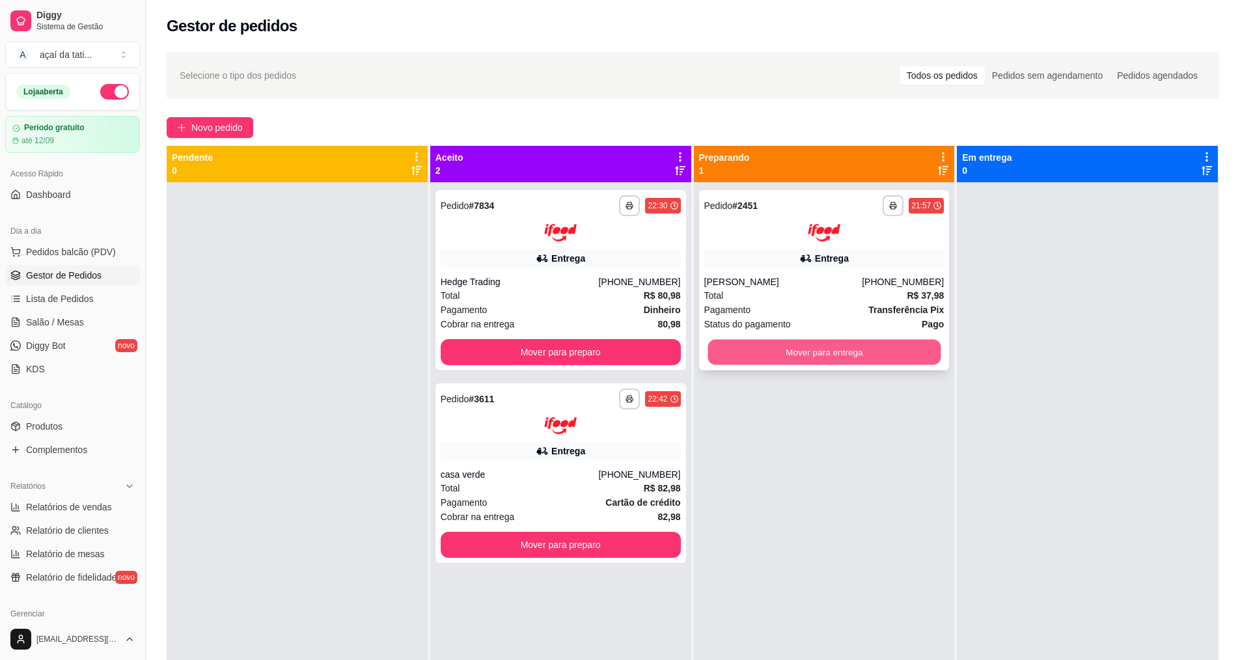
click at [814, 347] on button "Mover para entrega" at bounding box center [823, 351] width 233 height 25
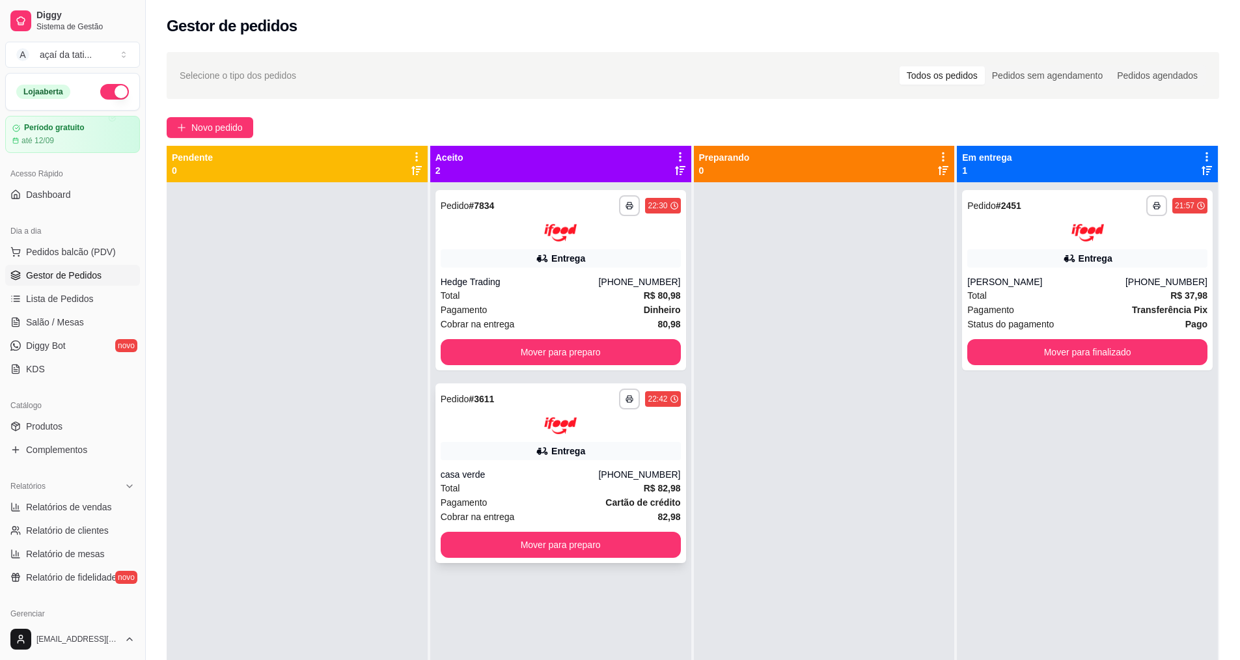
click at [463, 480] on div "casa verde" at bounding box center [519, 474] width 158 height 13
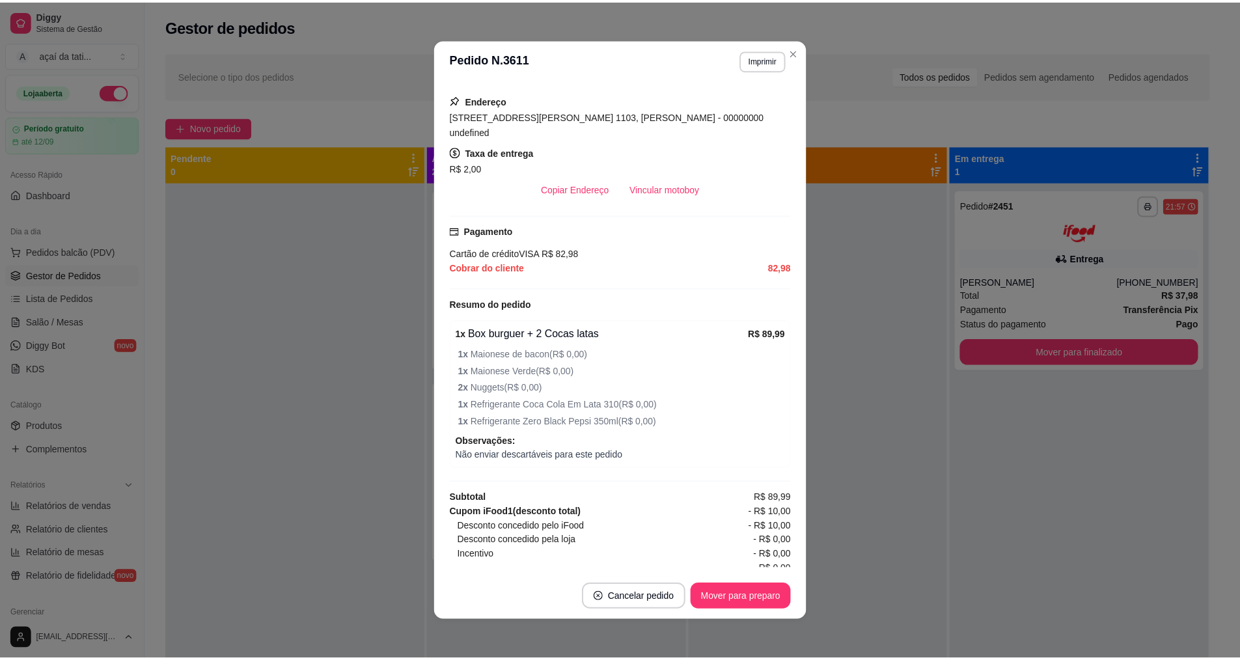
scroll to position [260, 0]
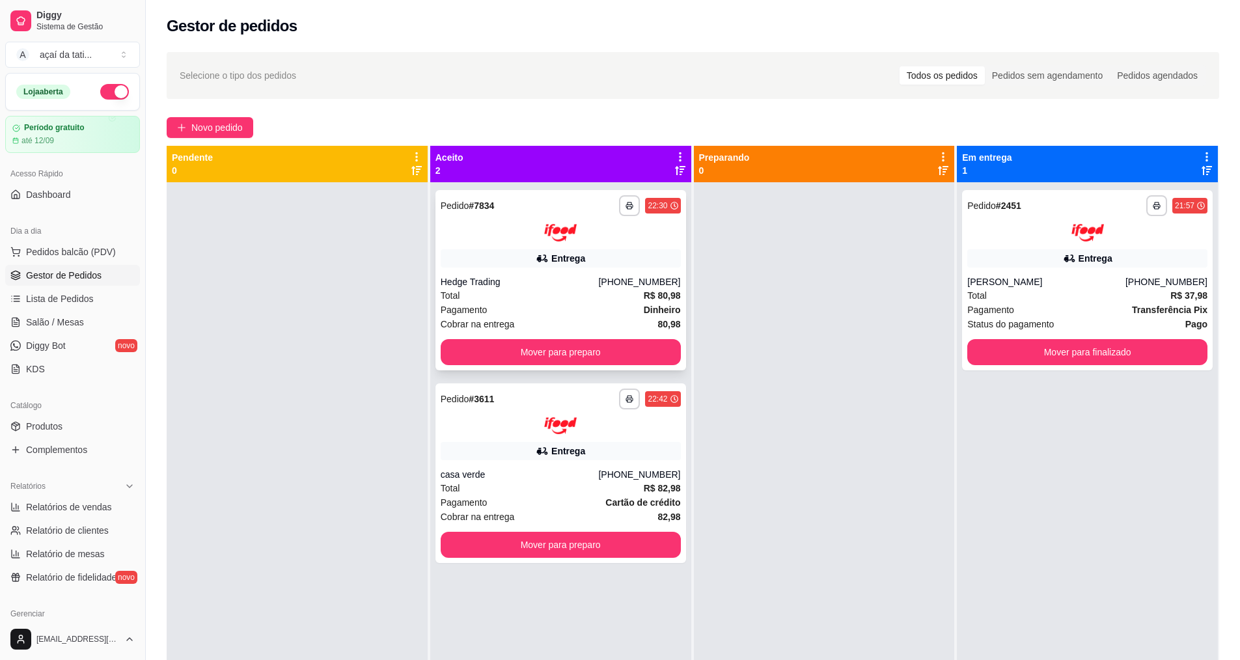
click at [498, 278] on div "Hedge Trading" at bounding box center [519, 281] width 158 height 13
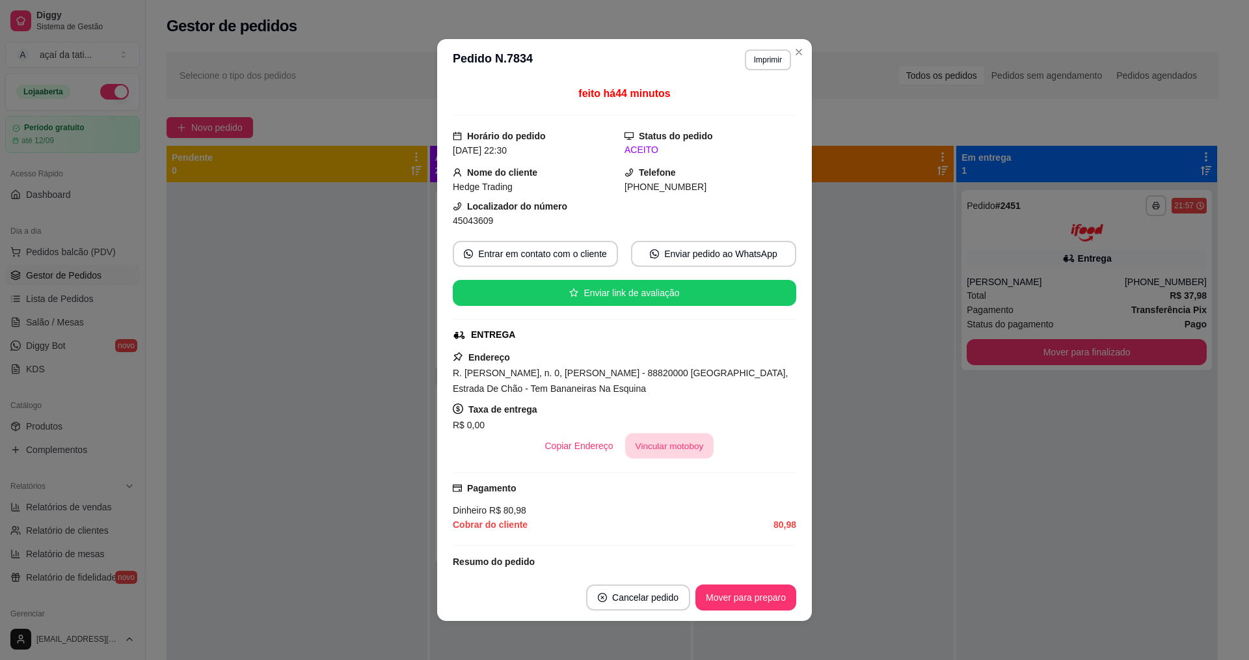
click at [682, 441] on button "Vincular motoboy" at bounding box center [669, 445] width 88 height 25
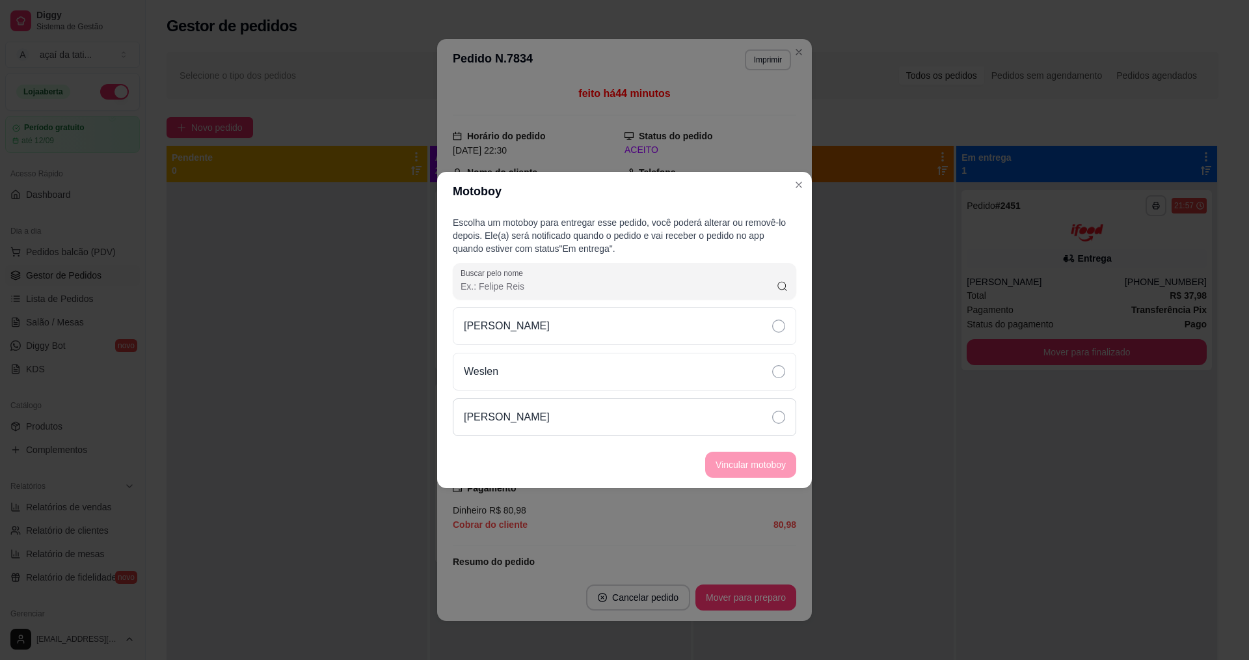
click at [714, 419] on div "[PERSON_NAME]" at bounding box center [625, 417] width 344 height 38
click at [752, 459] on button "Vincular motoboy" at bounding box center [751, 464] width 88 height 25
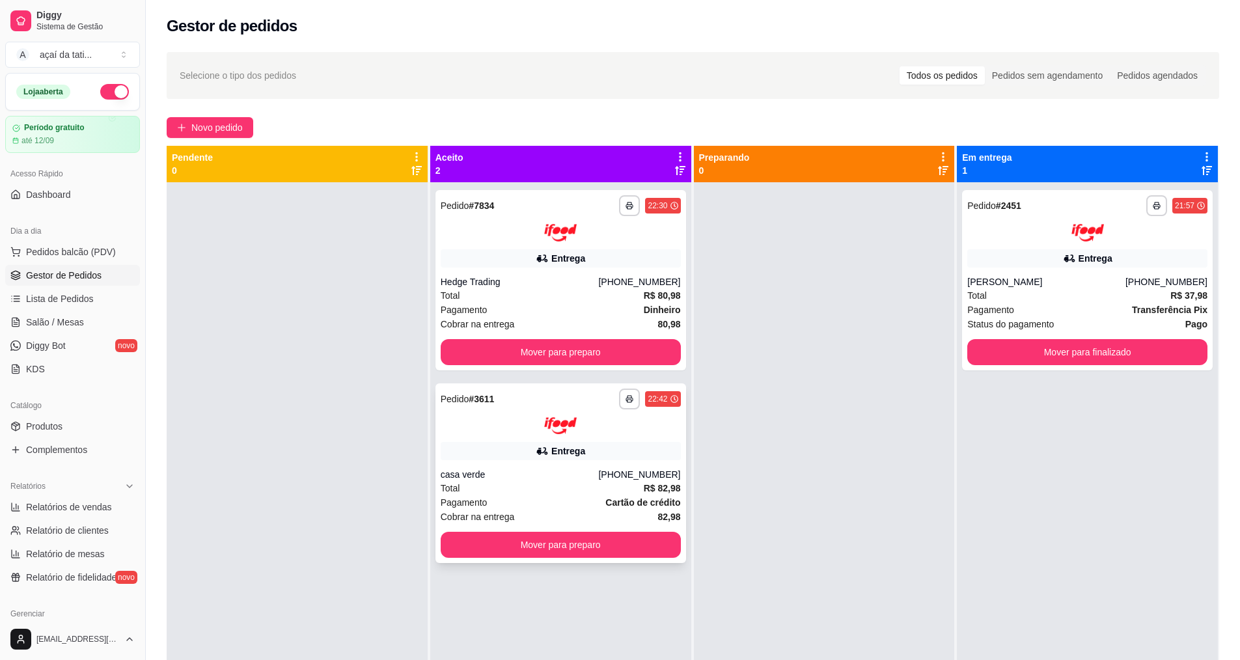
click at [463, 465] on div "**********" at bounding box center [560, 473] width 251 height 180
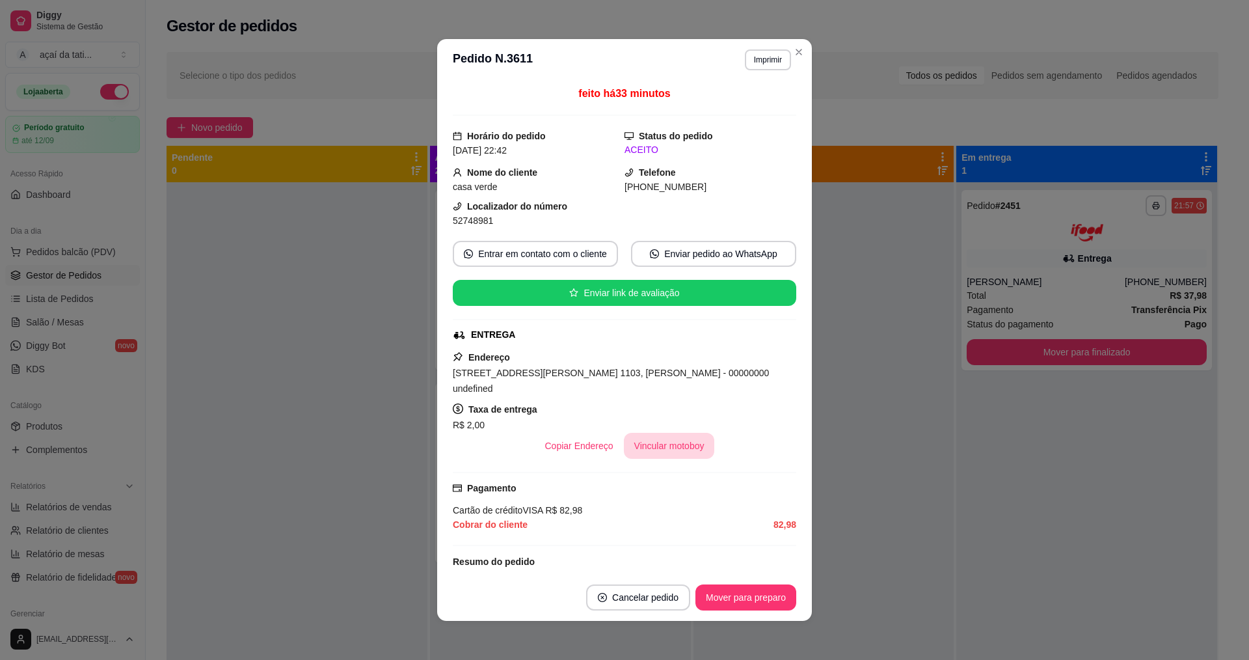
click at [656, 433] on button "Vincular motoboy" at bounding box center [669, 446] width 91 height 26
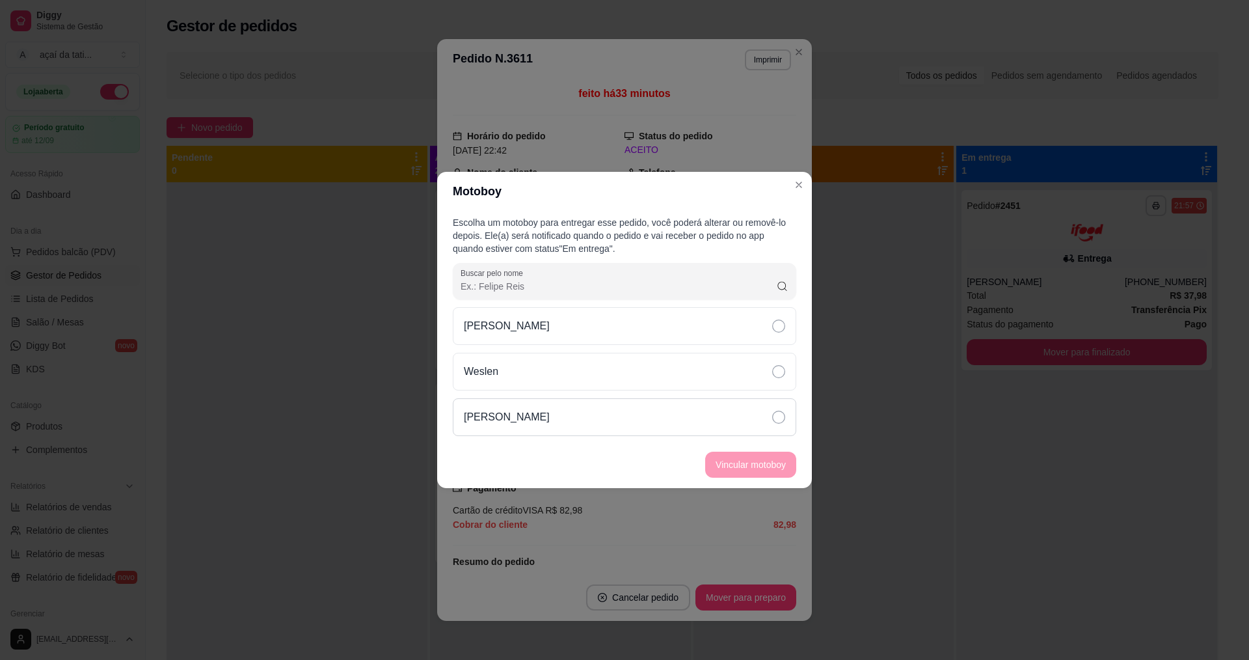
click at [586, 425] on div "[PERSON_NAME]" at bounding box center [625, 417] width 344 height 38
click at [714, 470] on button "Vincular motoboy" at bounding box center [751, 464] width 88 height 25
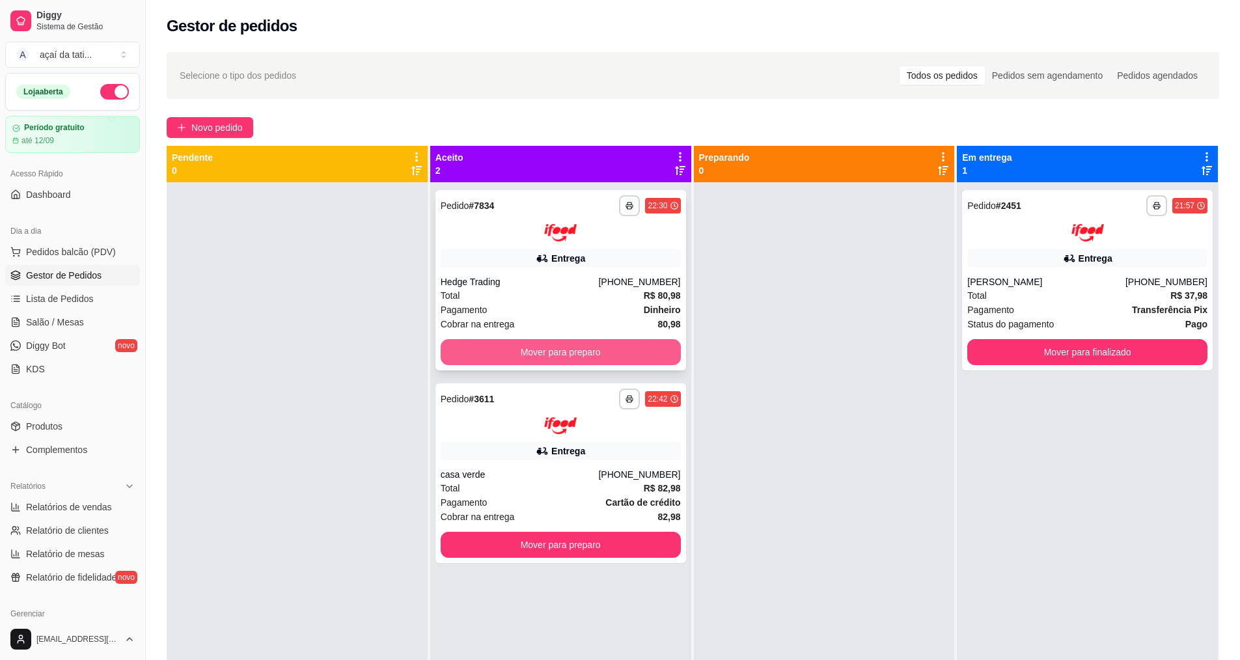
click at [583, 351] on button "Mover para preparo" at bounding box center [560, 352] width 240 height 26
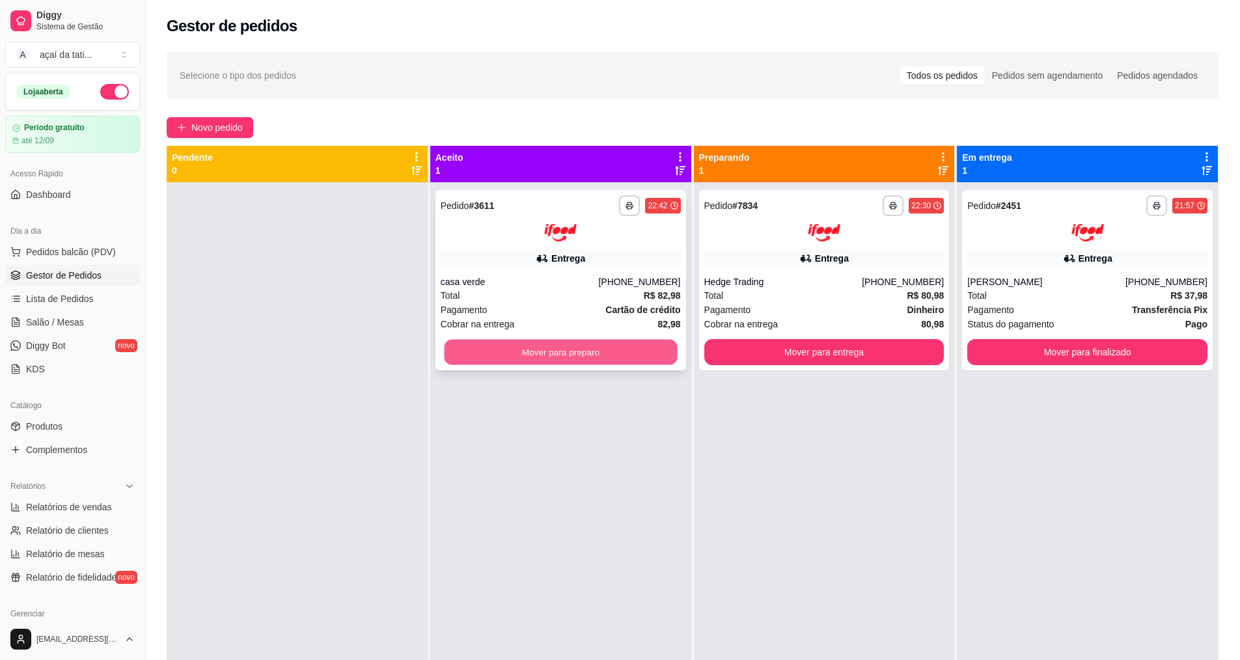
click at [604, 357] on button "Mover para preparo" at bounding box center [560, 351] width 233 height 25
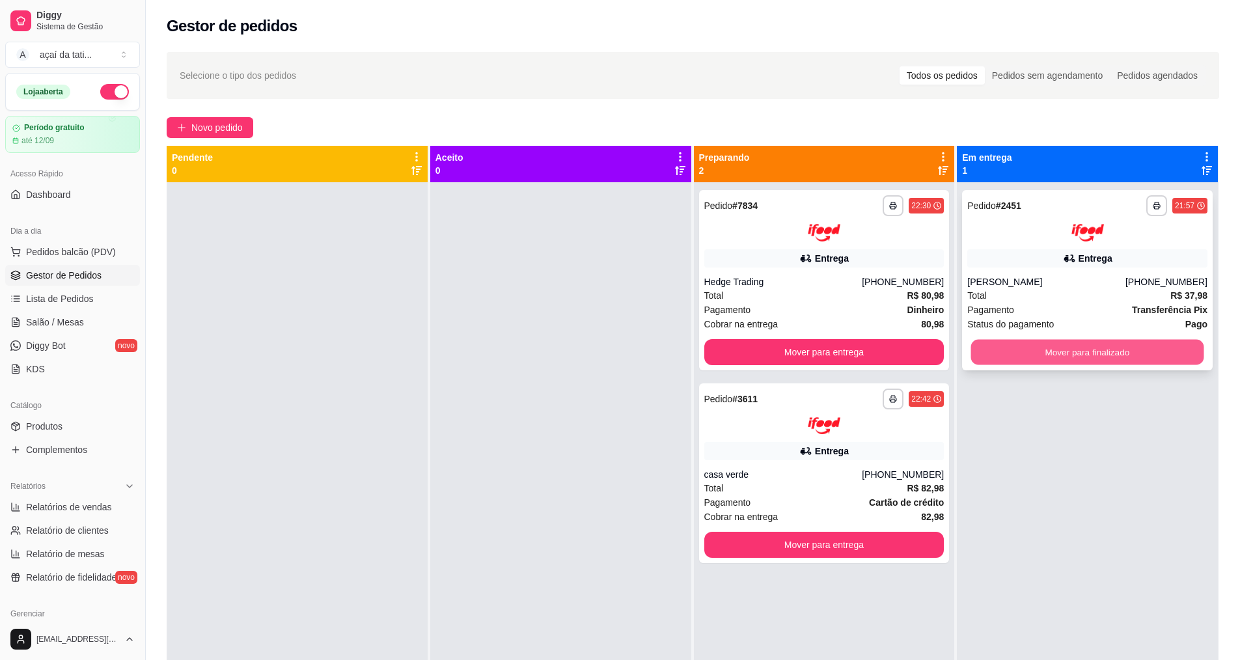
click at [1122, 351] on button "Mover para finalizado" at bounding box center [1087, 351] width 233 height 25
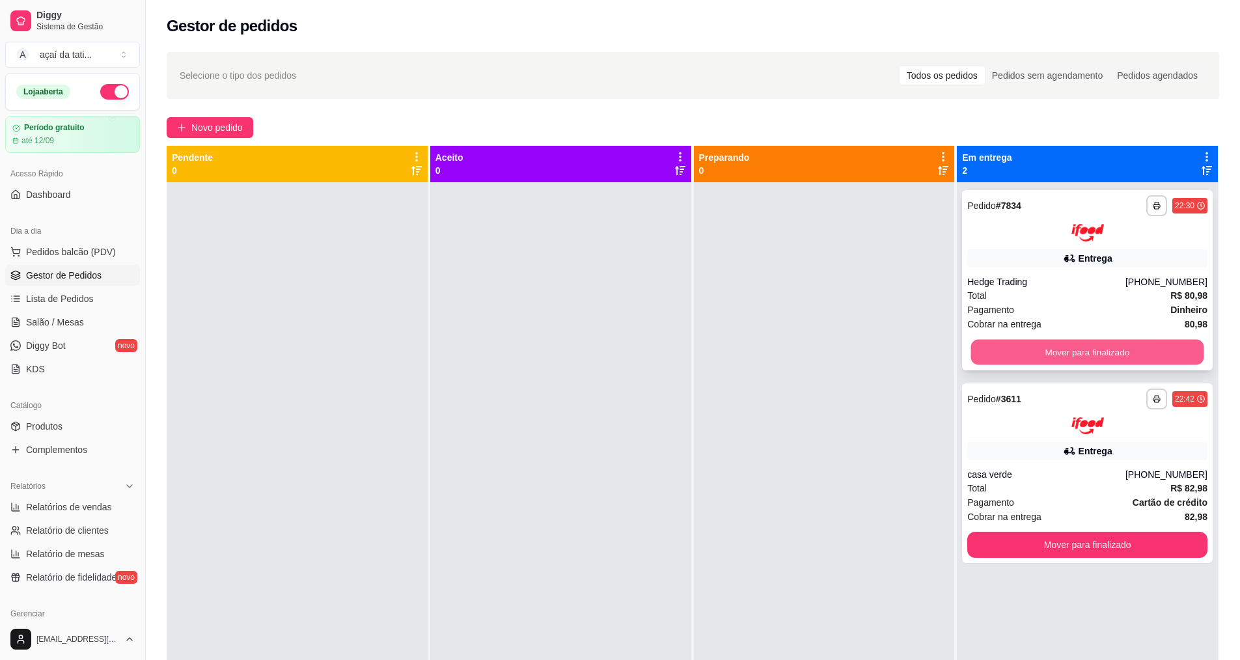
click at [1129, 357] on button "Mover para finalizado" at bounding box center [1087, 351] width 233 height 25
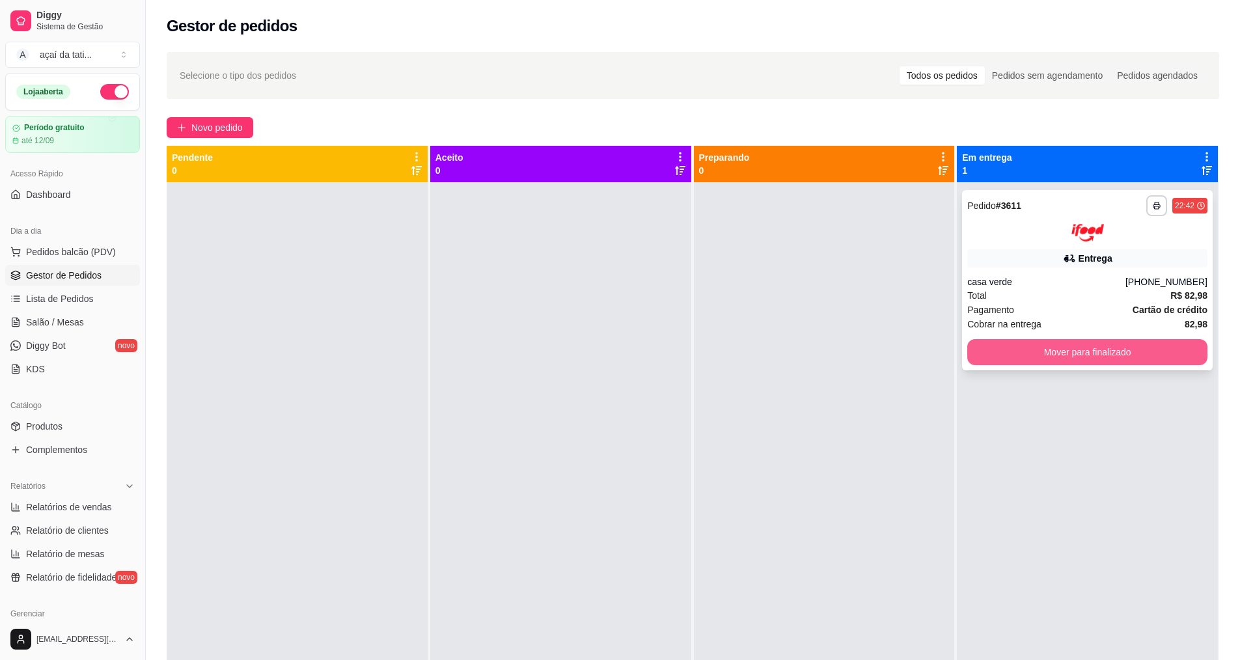
click at [1092, 351] on button "Mover para finalizado" at bounding box center [1087, 352] width 240 height 26
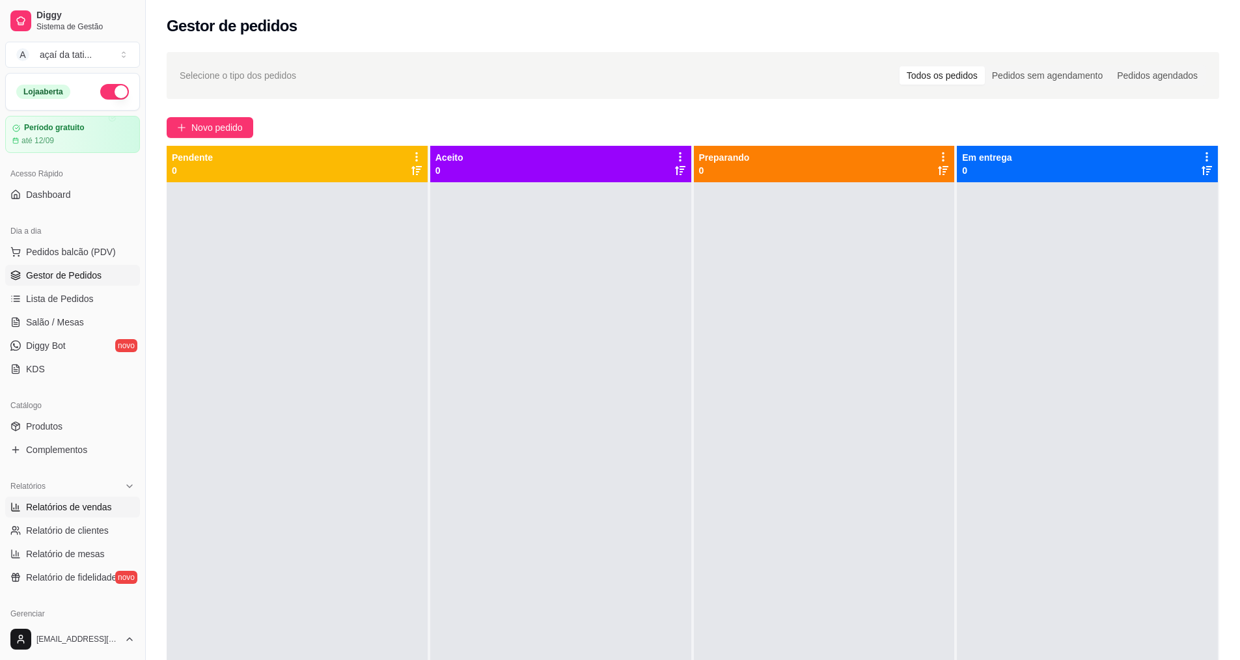
click at [83, 508] on span "Relatórios de vendas" at bounding box center [69, 506] width 86 height 13
select select "ALL"
select select "0"
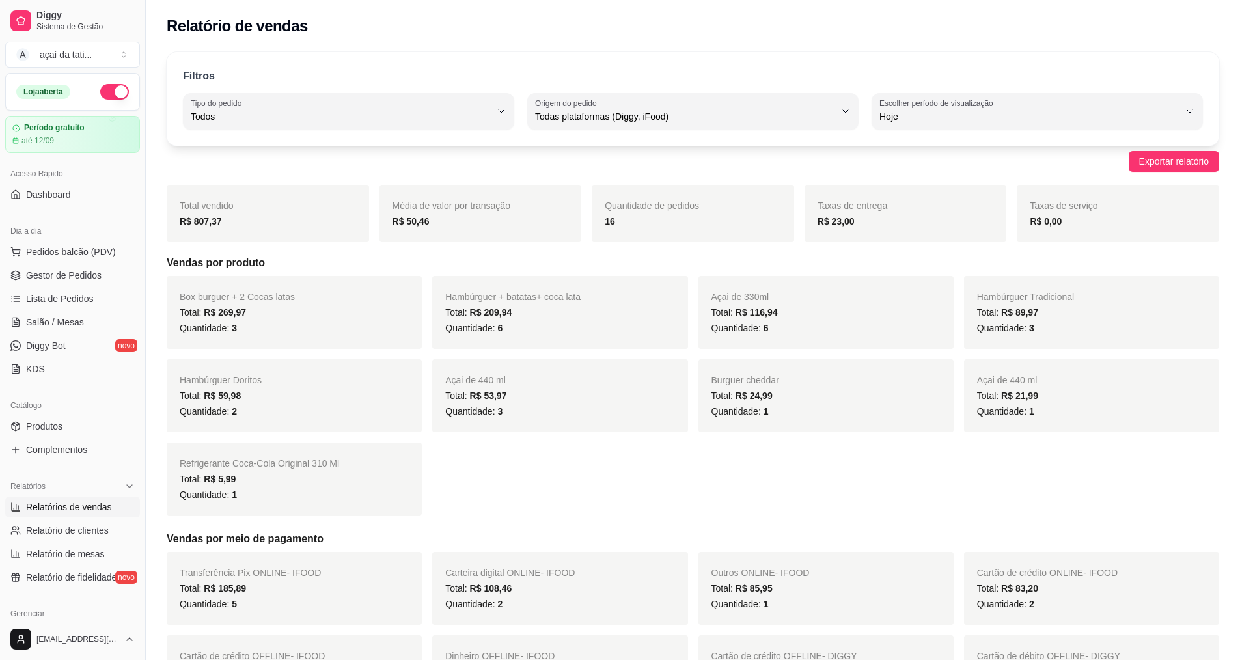
click at [258, 156] on div "Exportar relatório" at bounding box center [693, 161] width 1052 height 21
